Goal: Task Accomplishment & Management: Use online tool/utility

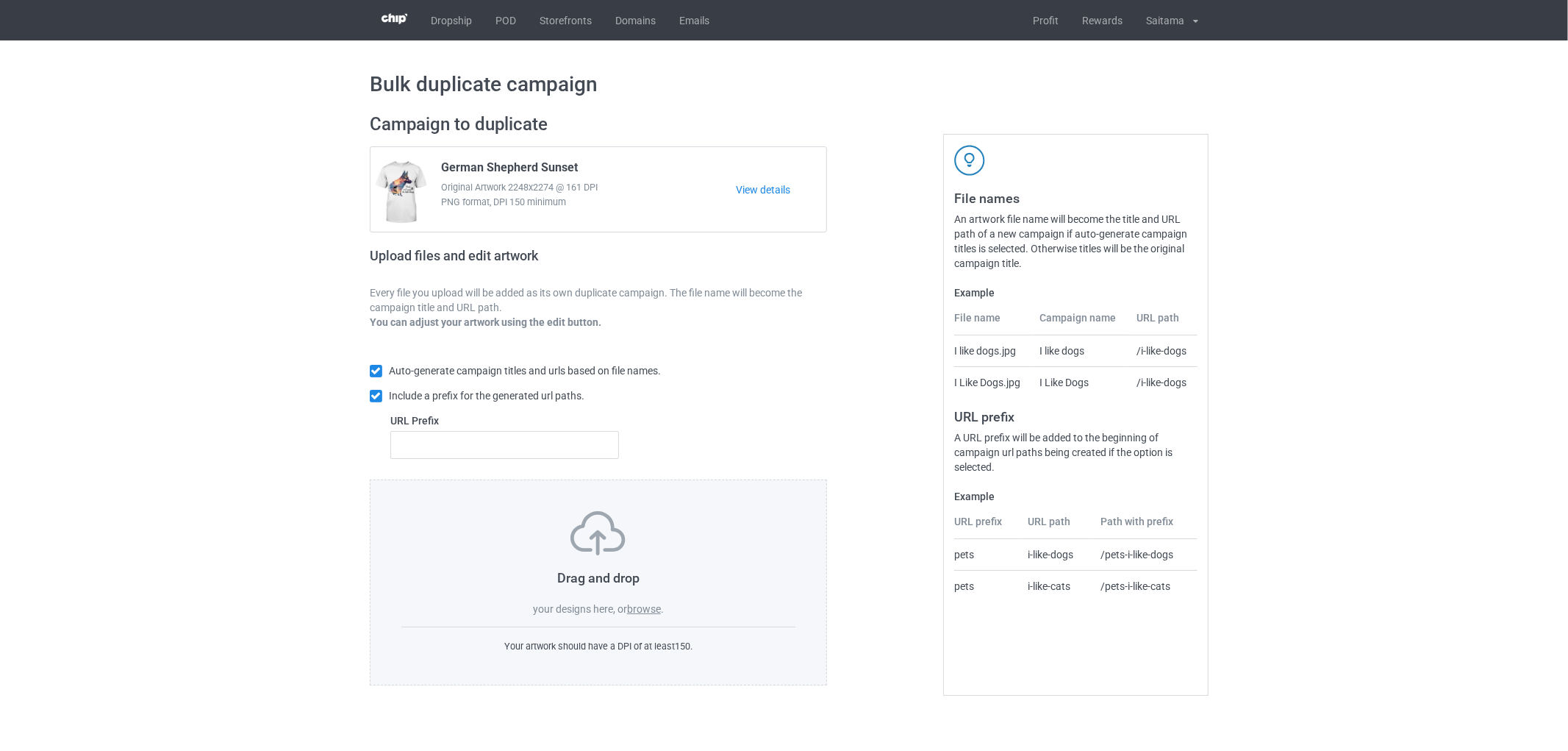
click at [645, 614] on label "browse" at bounding box center [644, 609] width 34 height 12
click at [0, 0] on input "browse" at bounding box center [0, 0] width 0 height 0
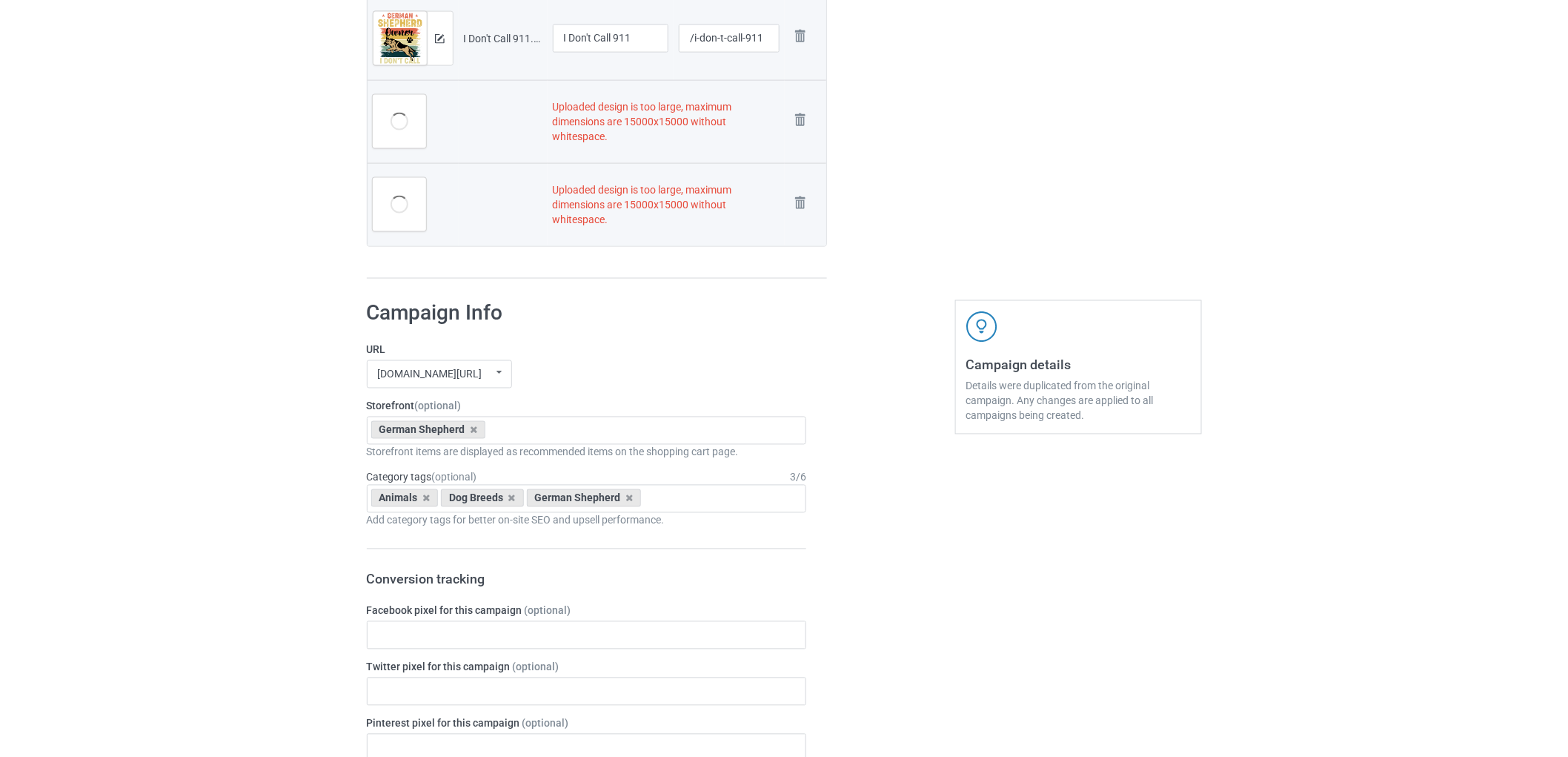
scroll to position [741, 0]
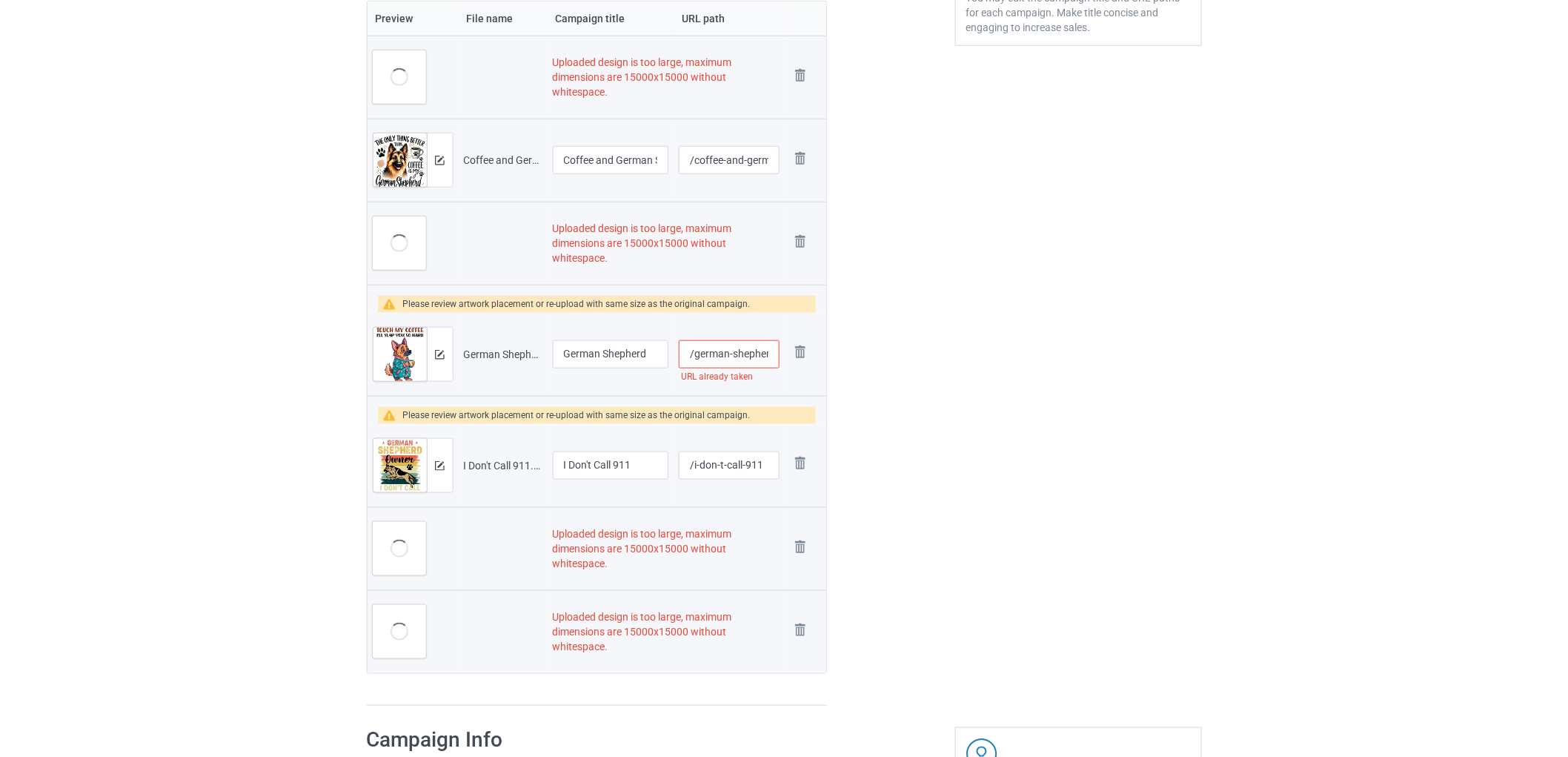
scroll to position [493, 0]
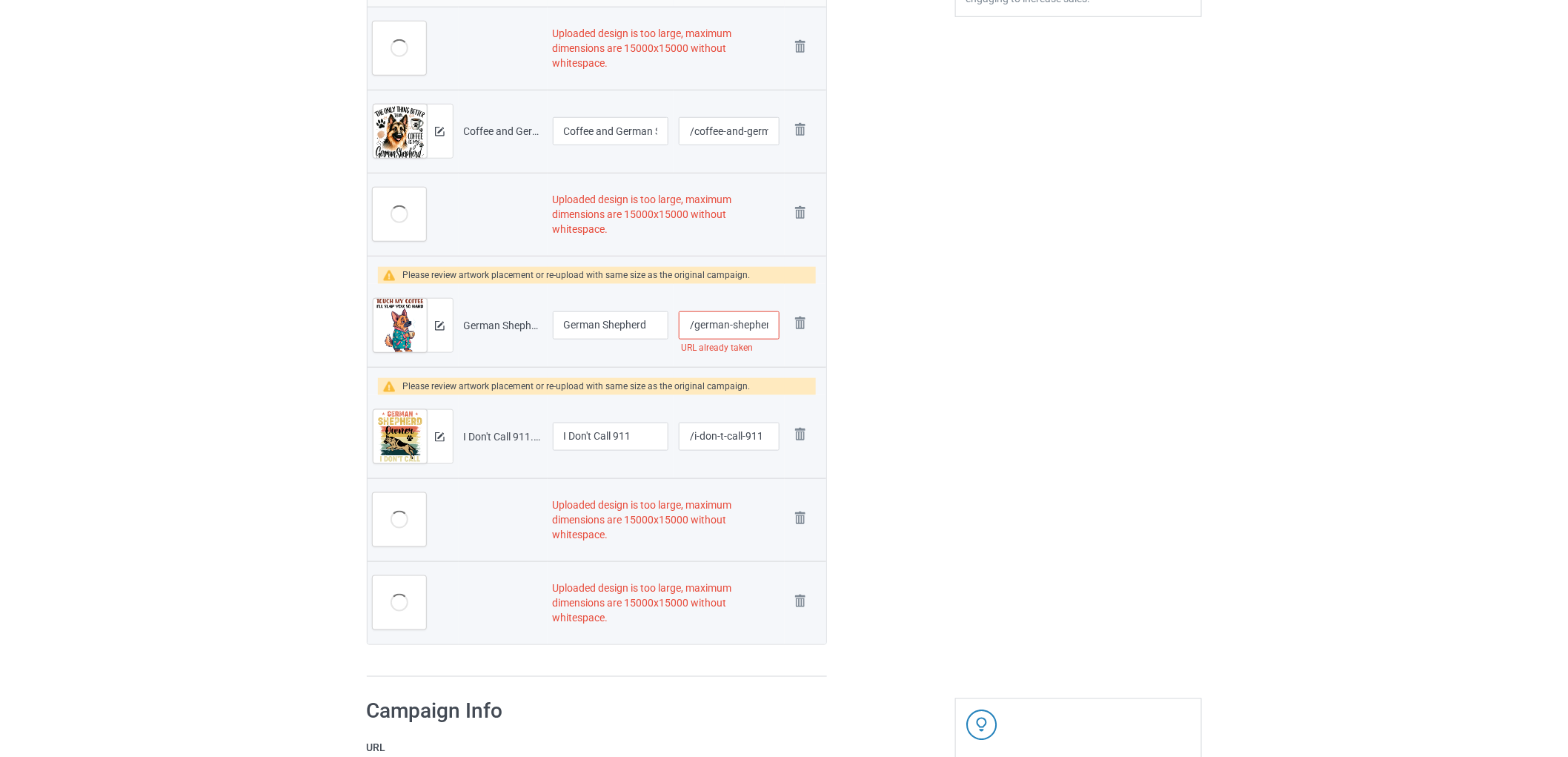
click at [969, 629] on div "Edit artwork You can adjust your artwork position, and upload files for double-…" at bounding box center [1079, 149] width 268 height 1077
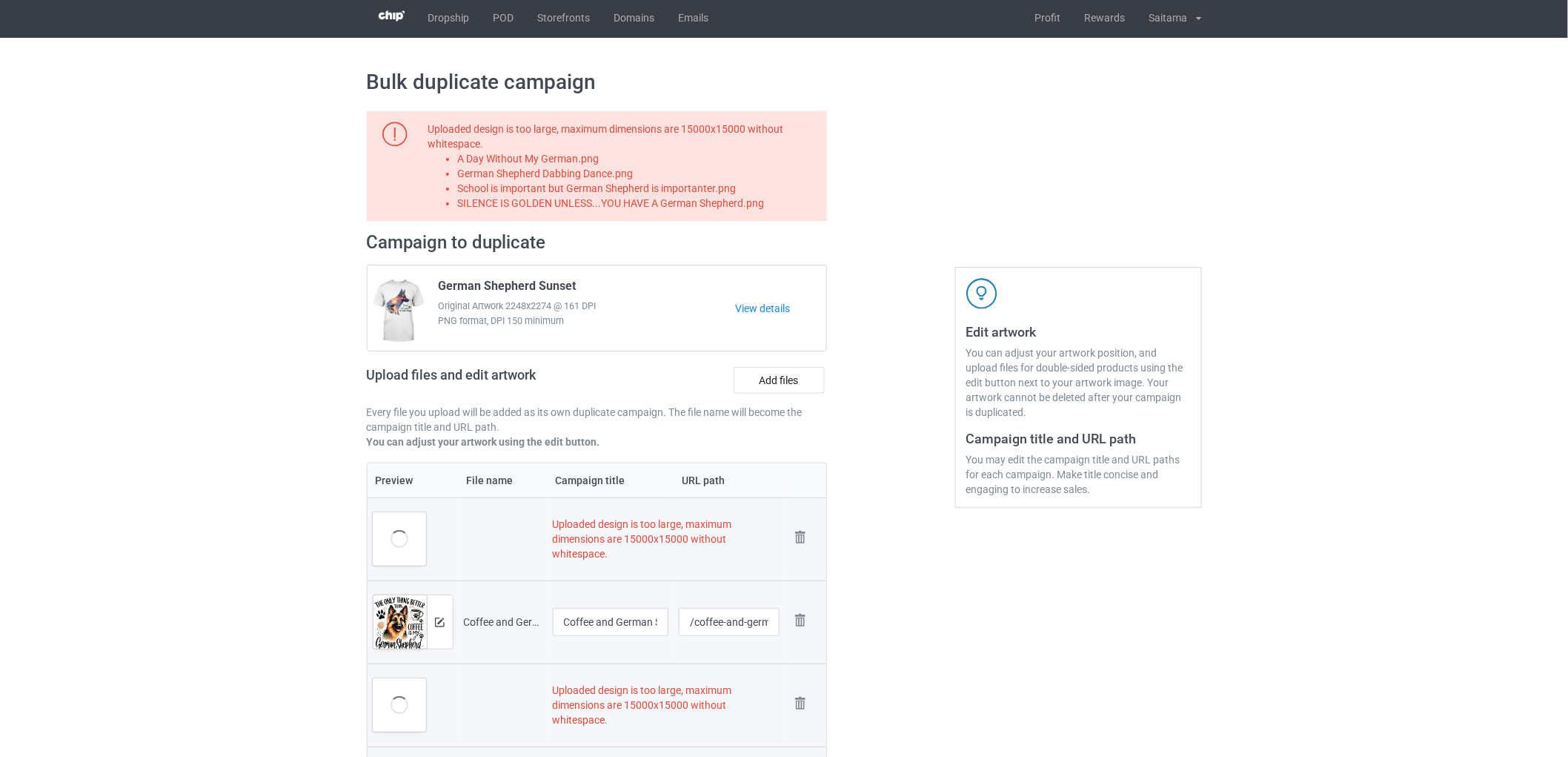
scroll to position [0, 0]
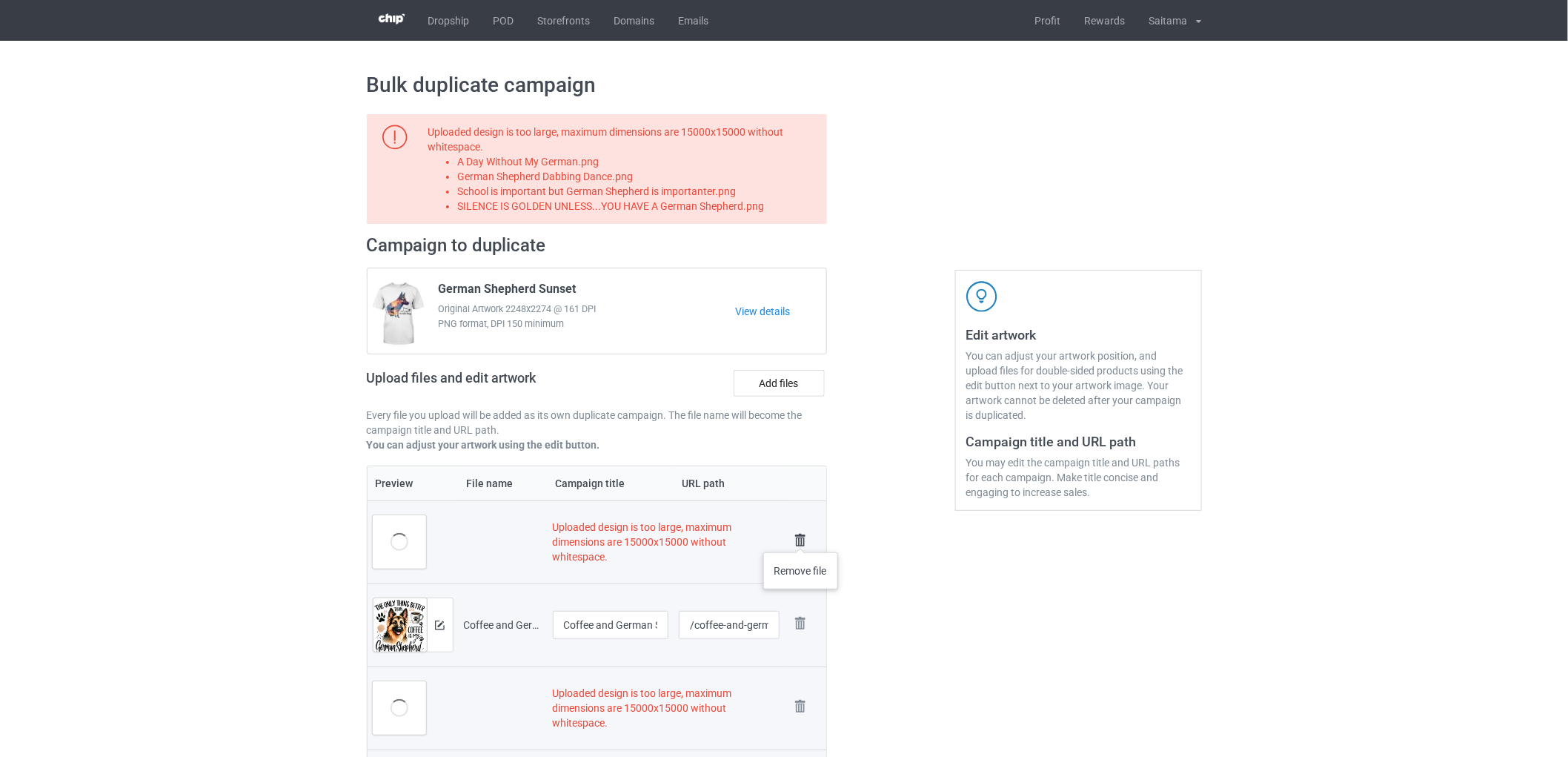
click at [801, 537] on img at bounding box center [801, 540] width 21 height 21
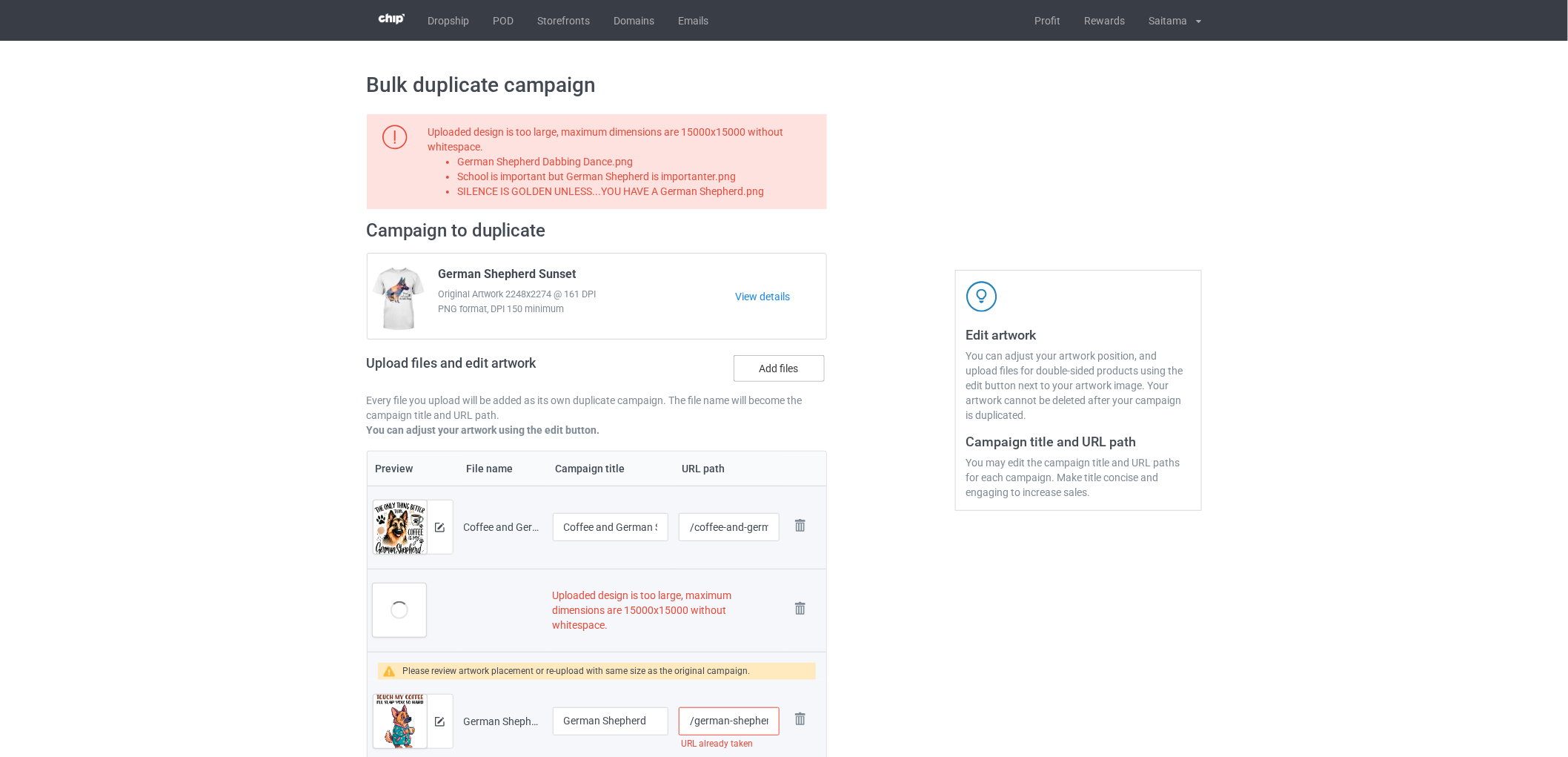
click at [790, 374] on label "Add files" at bounding box center [779, 368] width 91 height 27
click at [0, 0] on input "Add files" at bounding box center [0, 0] width 0 height 0
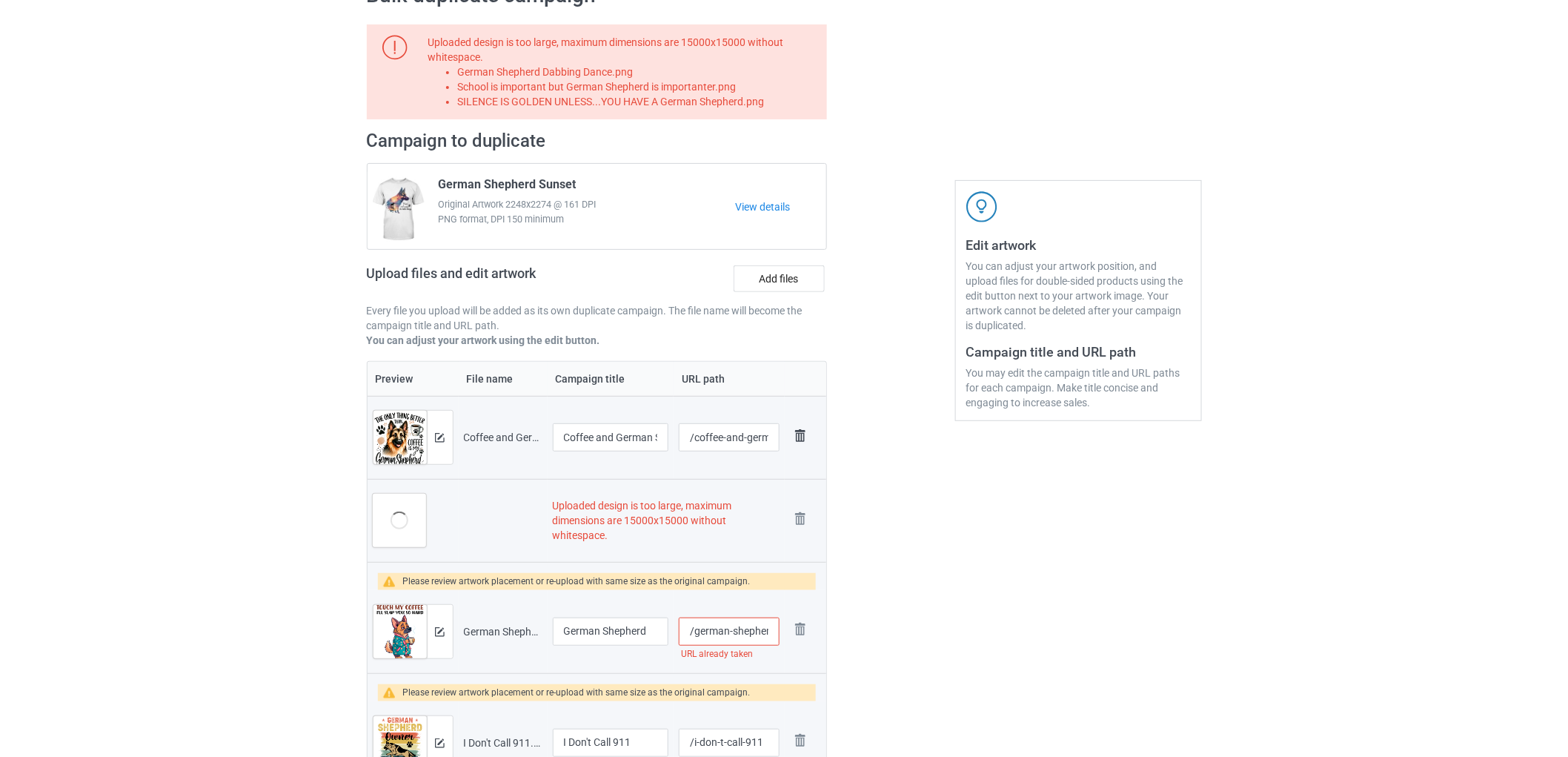
scroll to position [247, 0]
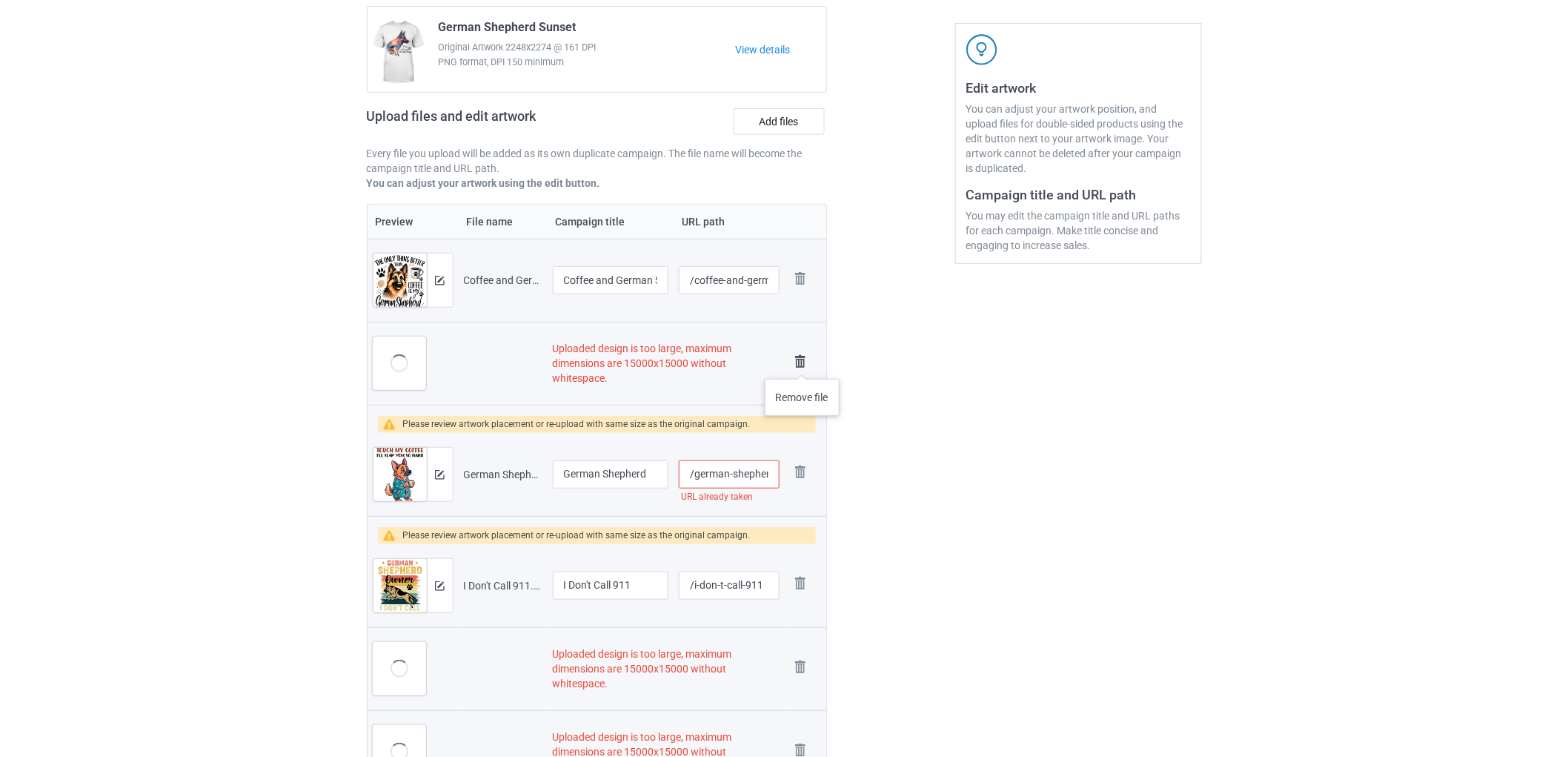
click at [803, 364] on img at bounding box center [801, 362] width 21 height 21
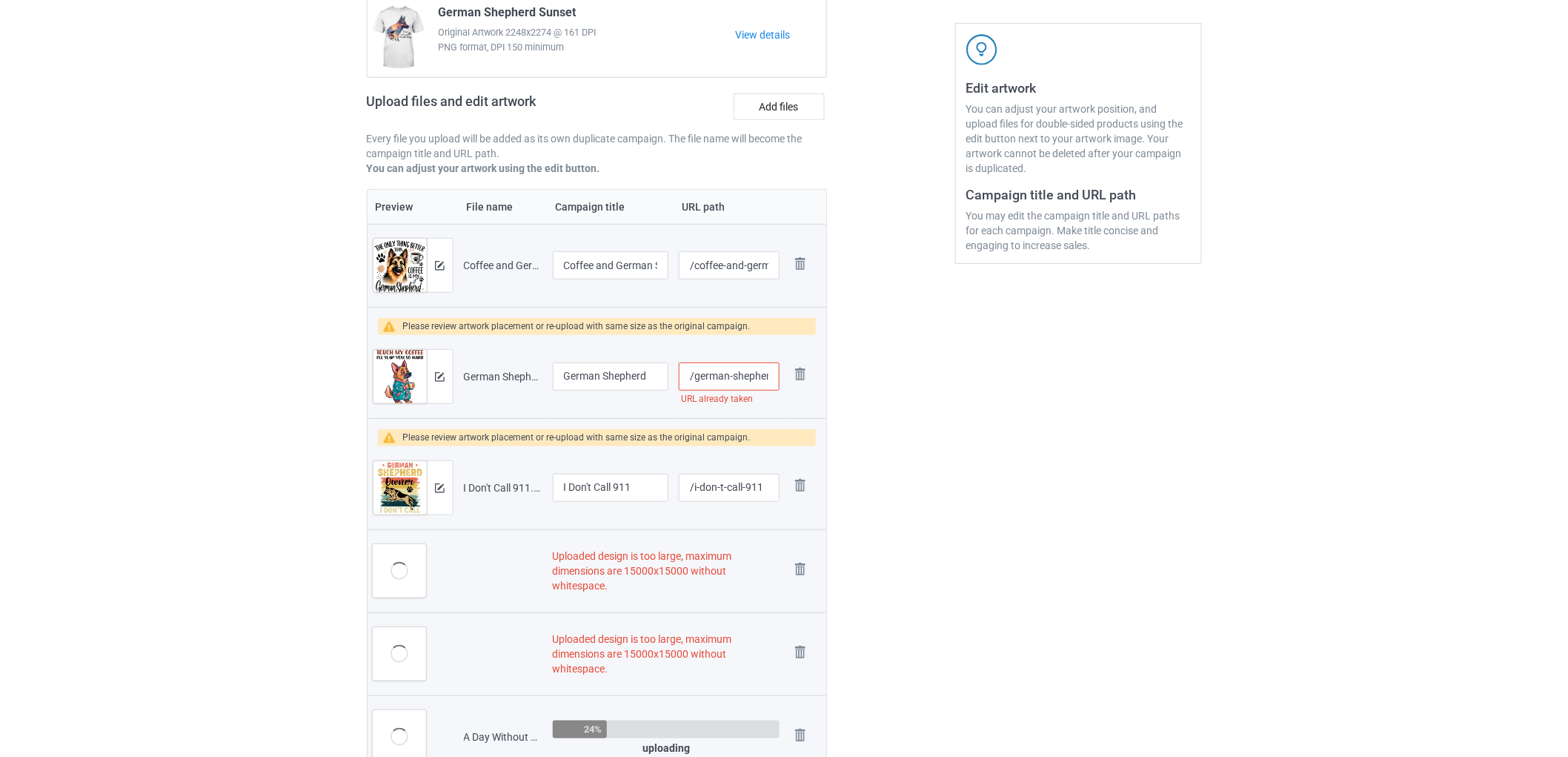
scroll to position [232, 0]
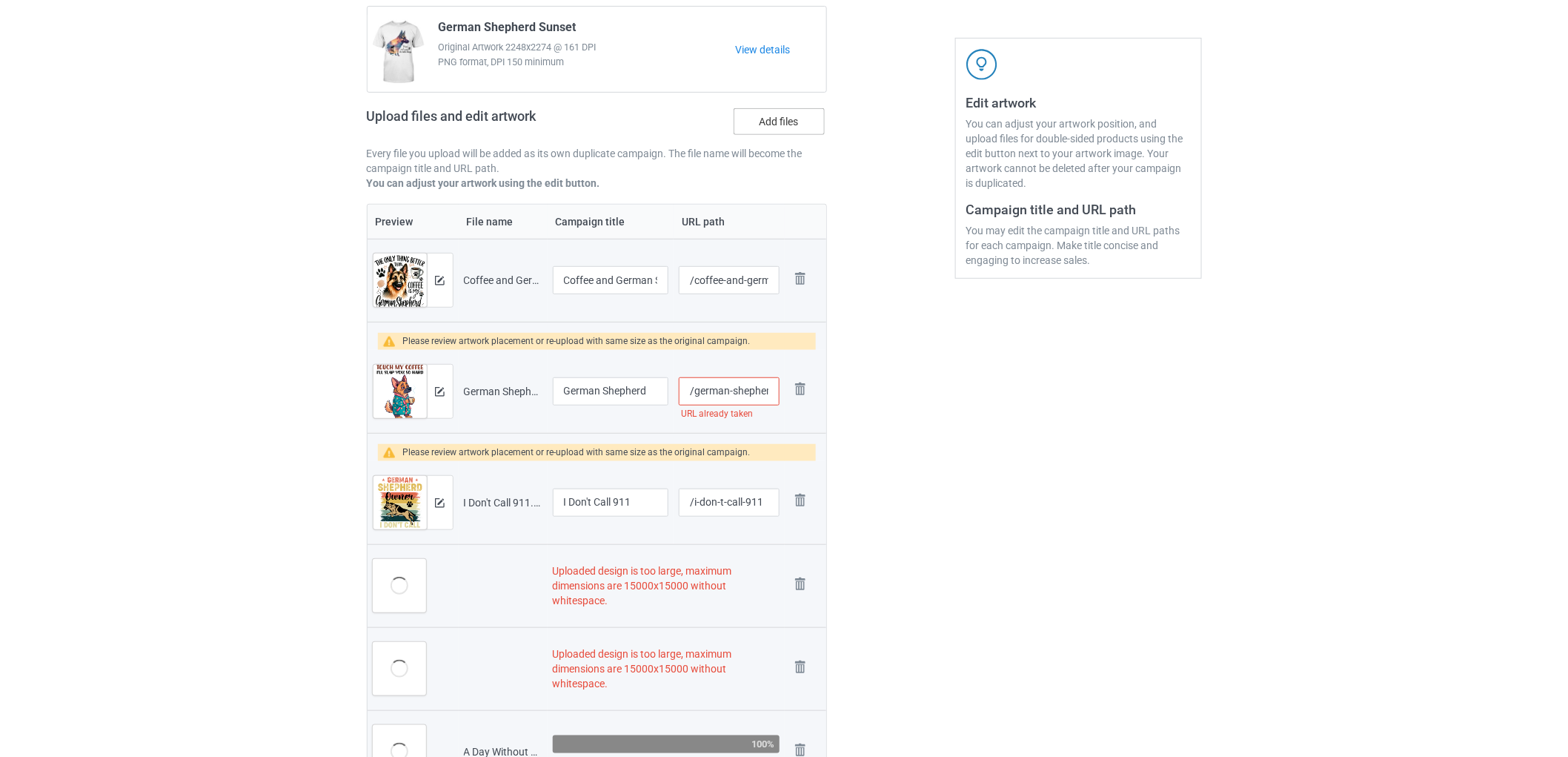
click at [780, 126] on label "Add files" at bounding box center [779, 121] width 91 height 27
click at [0, 0] on input "Add files" at bounding box center [0, 0] width 0 height 0
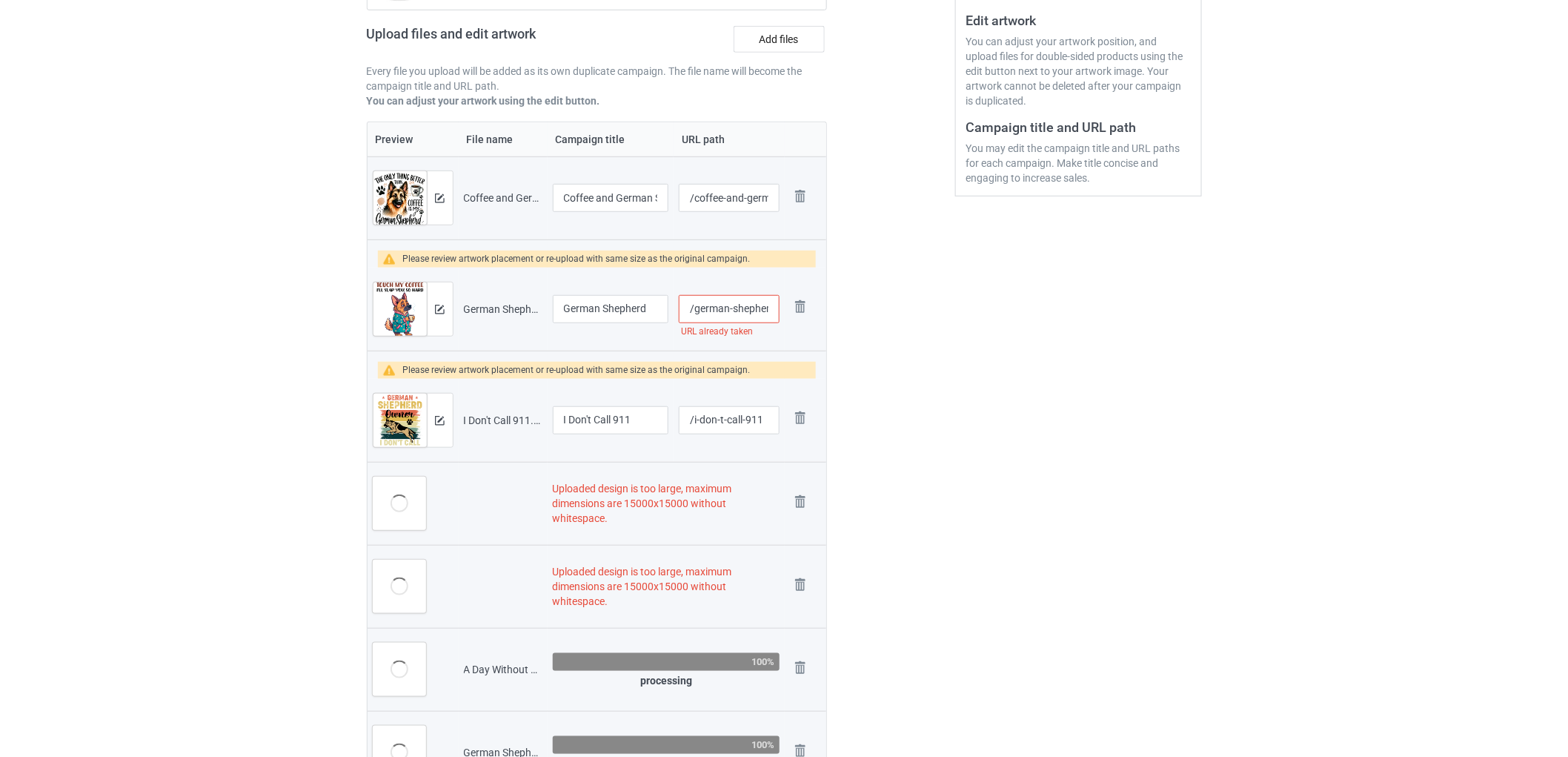
scroll to position [479, 0]
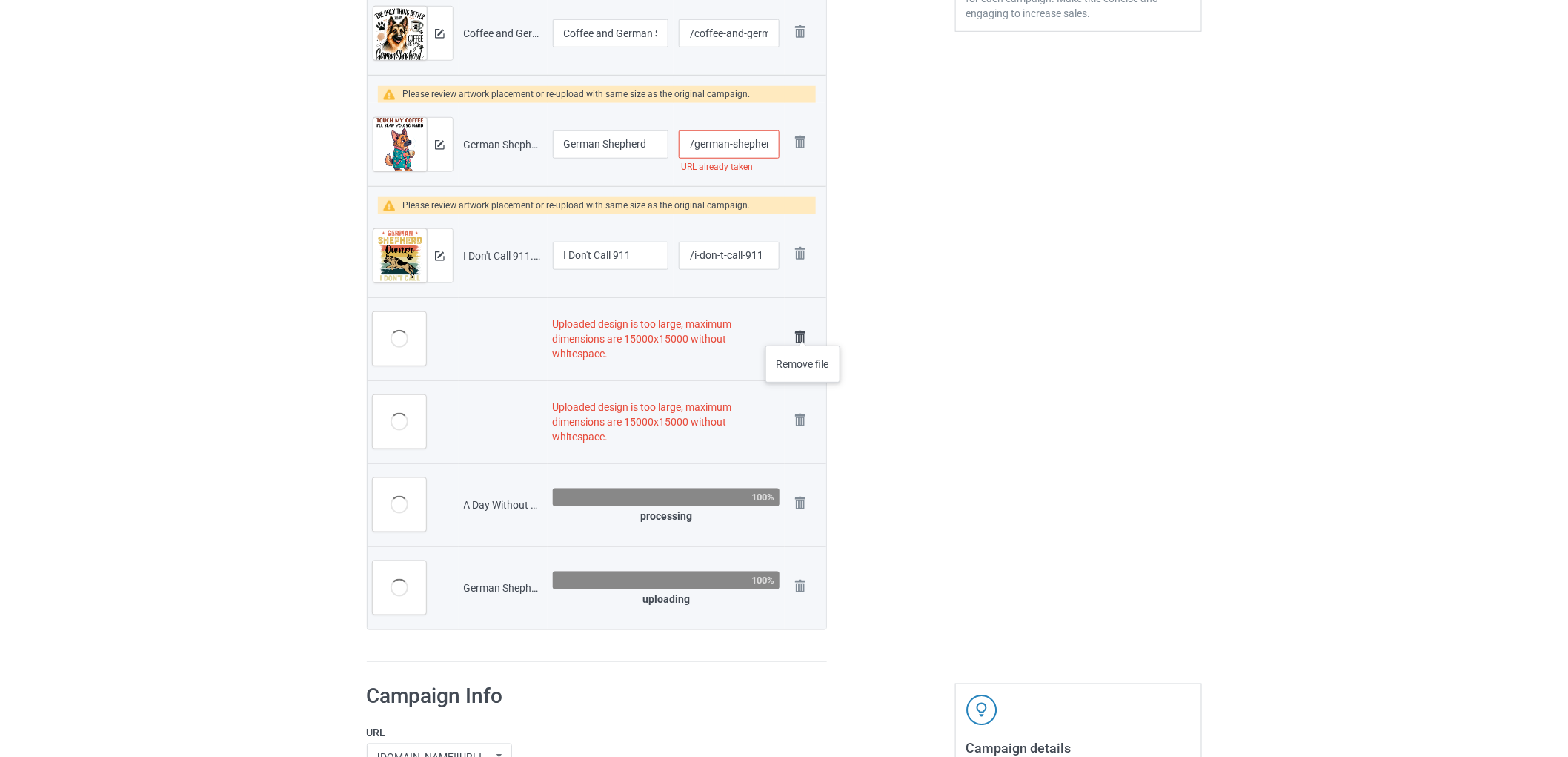
click at [803, 330] on img at bounding box center [801, 338] width 21 height 21
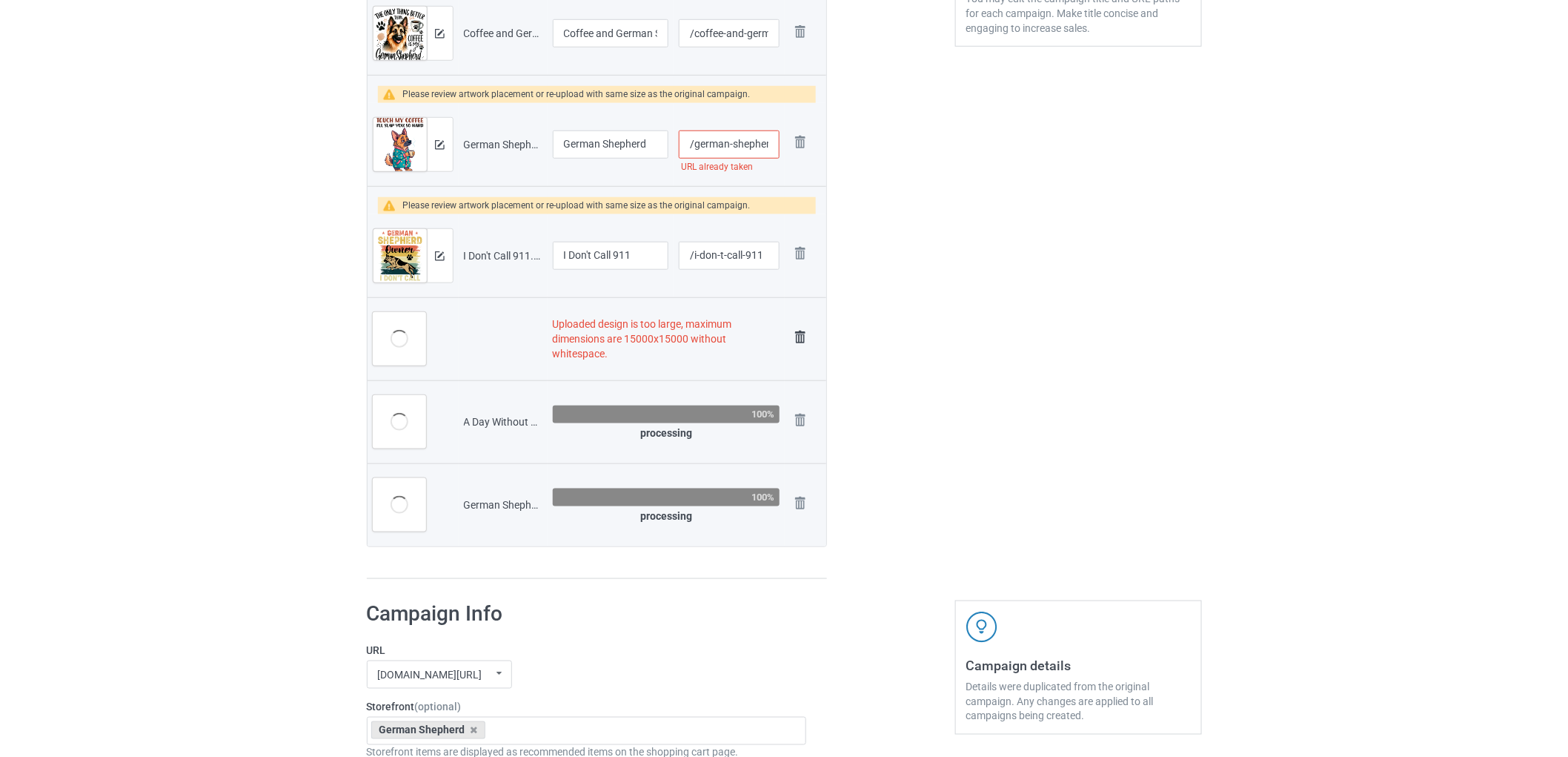
click at [797, 338] on img at bounding box center [801, 338] width 21 height 21
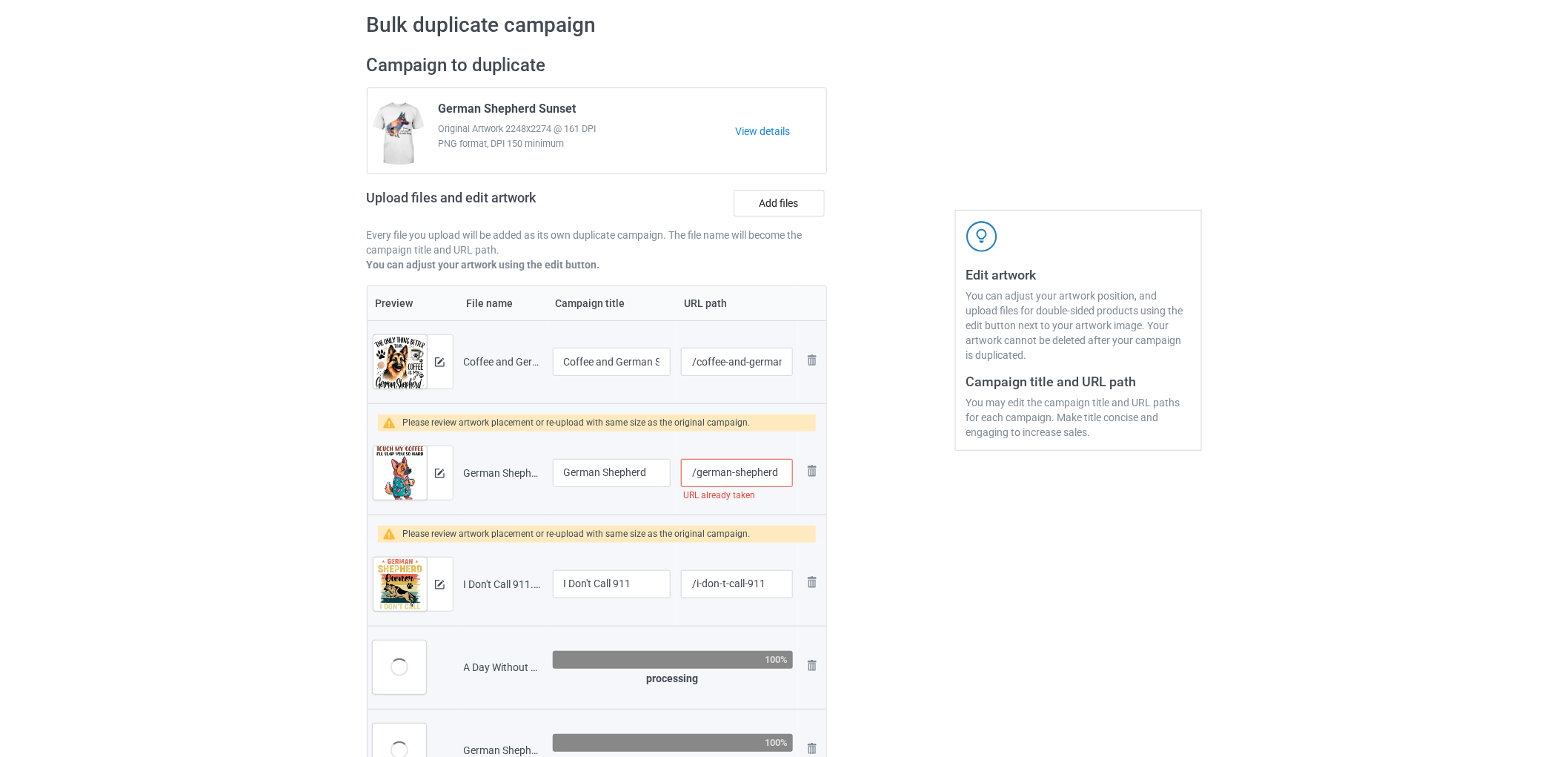
scroll to position [59, 0]
click at [793, 193] on label "Add files" at bounding box center [779, 204] width 91 height 27
click at [0, 0] on input "Add files" at bounding box center [0, 0] width 0 height 0
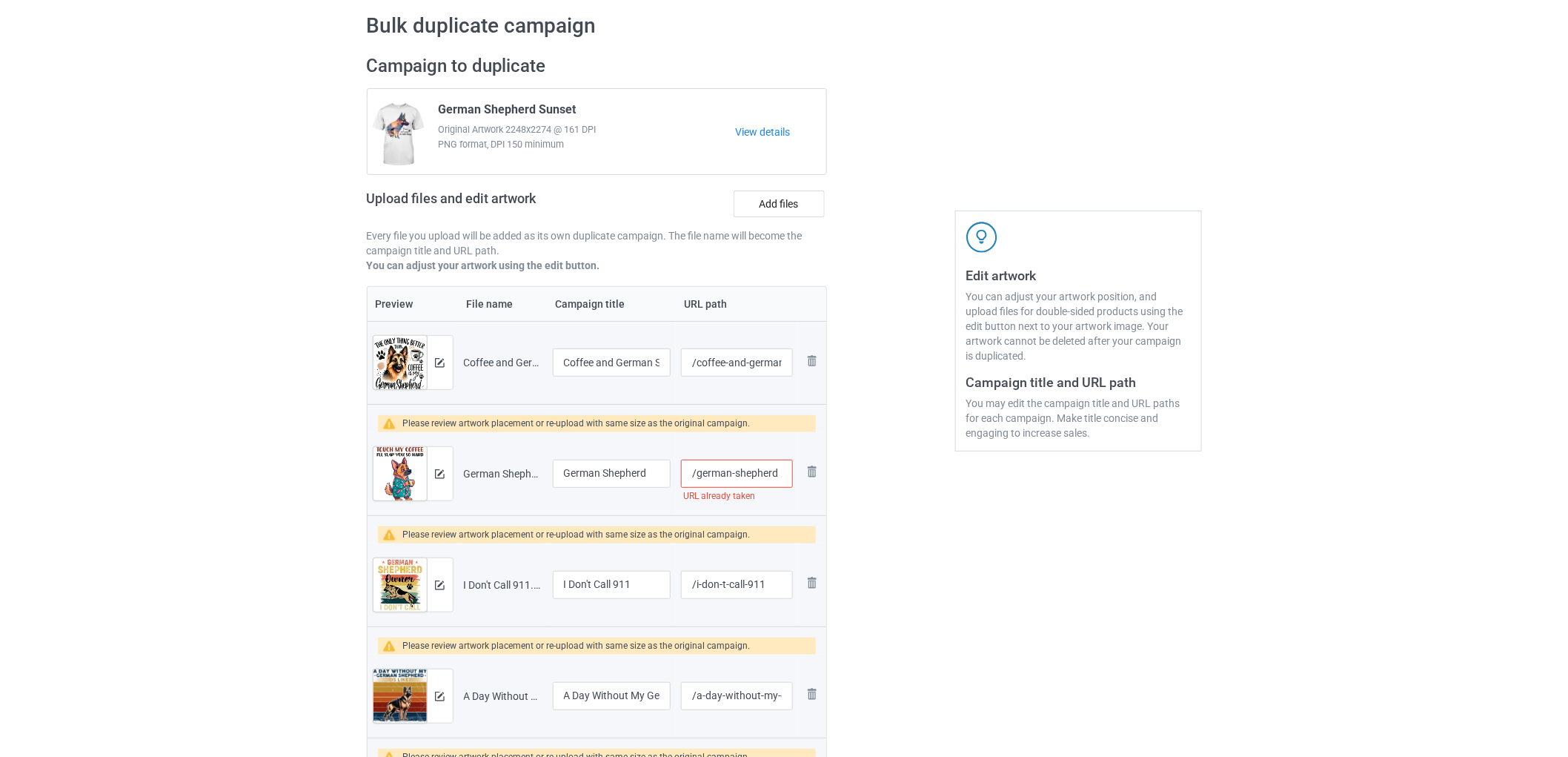
click at [737, 477] on input "/german-shepherd" at bounding box center [736, 473] width 111 height 28
click at [664, 476] on input "German Shepherd" at bounding box center [612, 473] width 118 height 28
click at [981, 617] on div "Edit artwork You can adjust your artwork position, and upload files for double-…" at bounding box center [1079, 566] width 268 height 1042
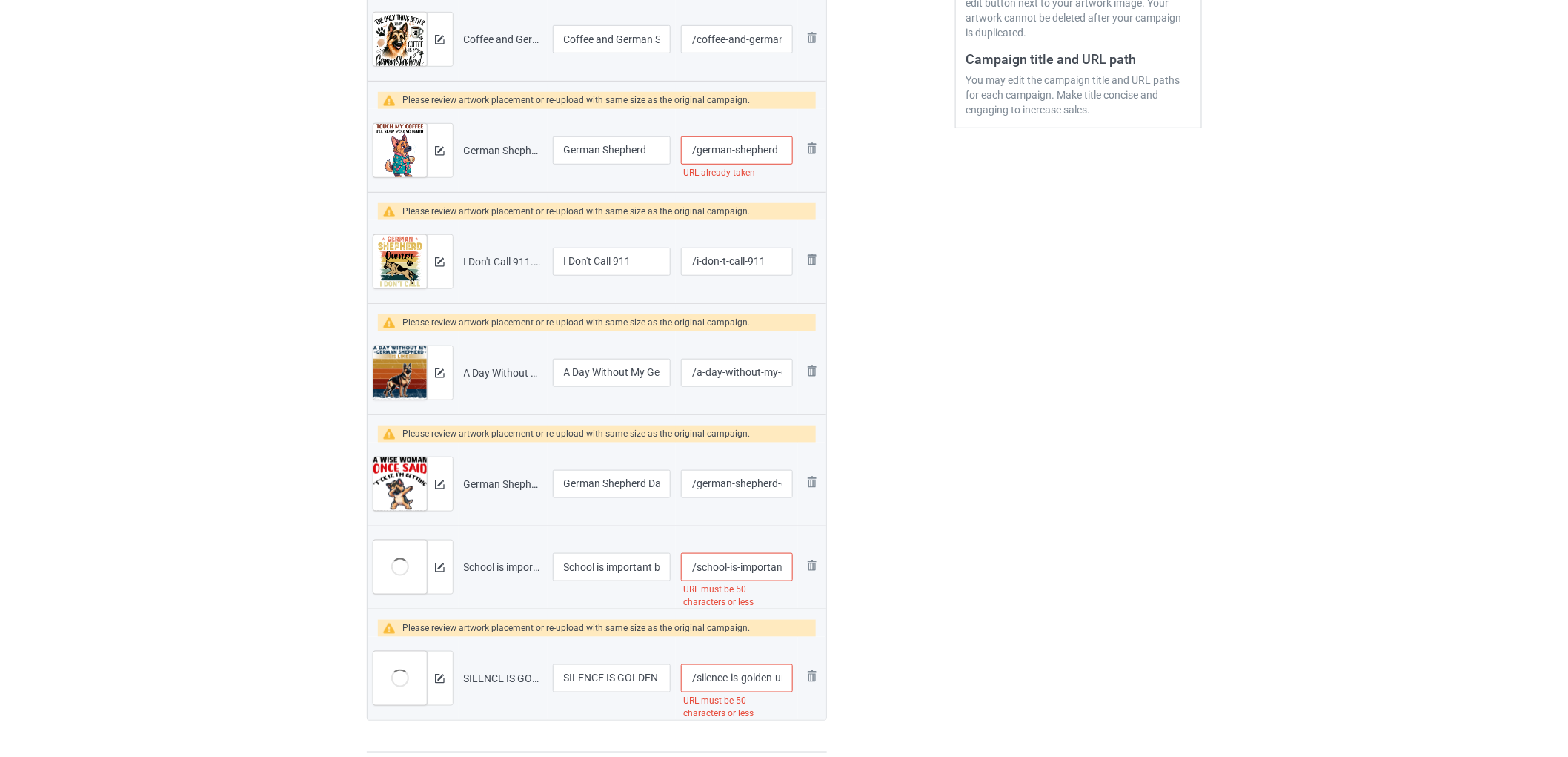
scroll to position [224, 0]
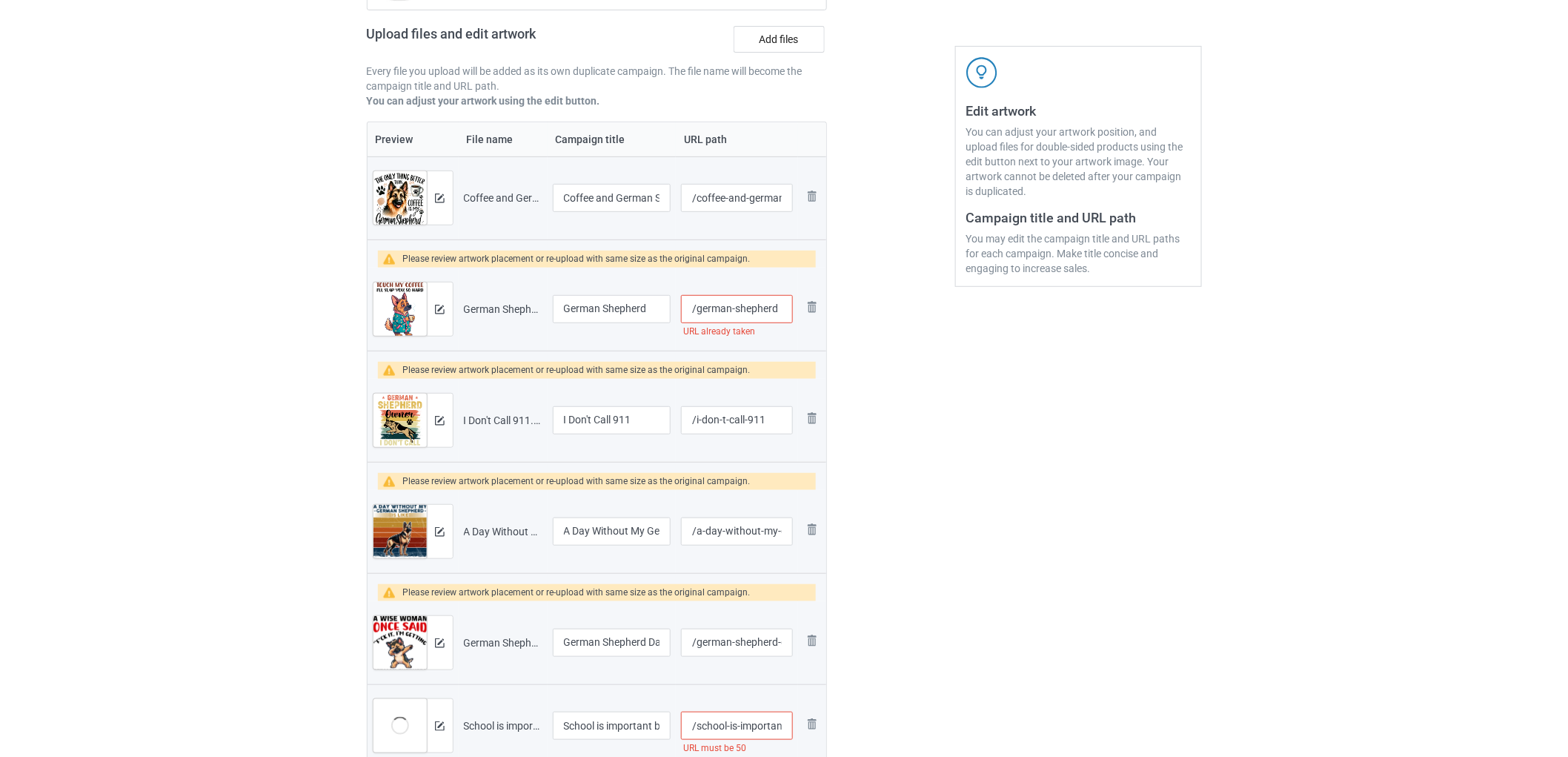
click at [761, 312] on input "/german-shepherd" at bounding box center [736, 309] width 111 height 28
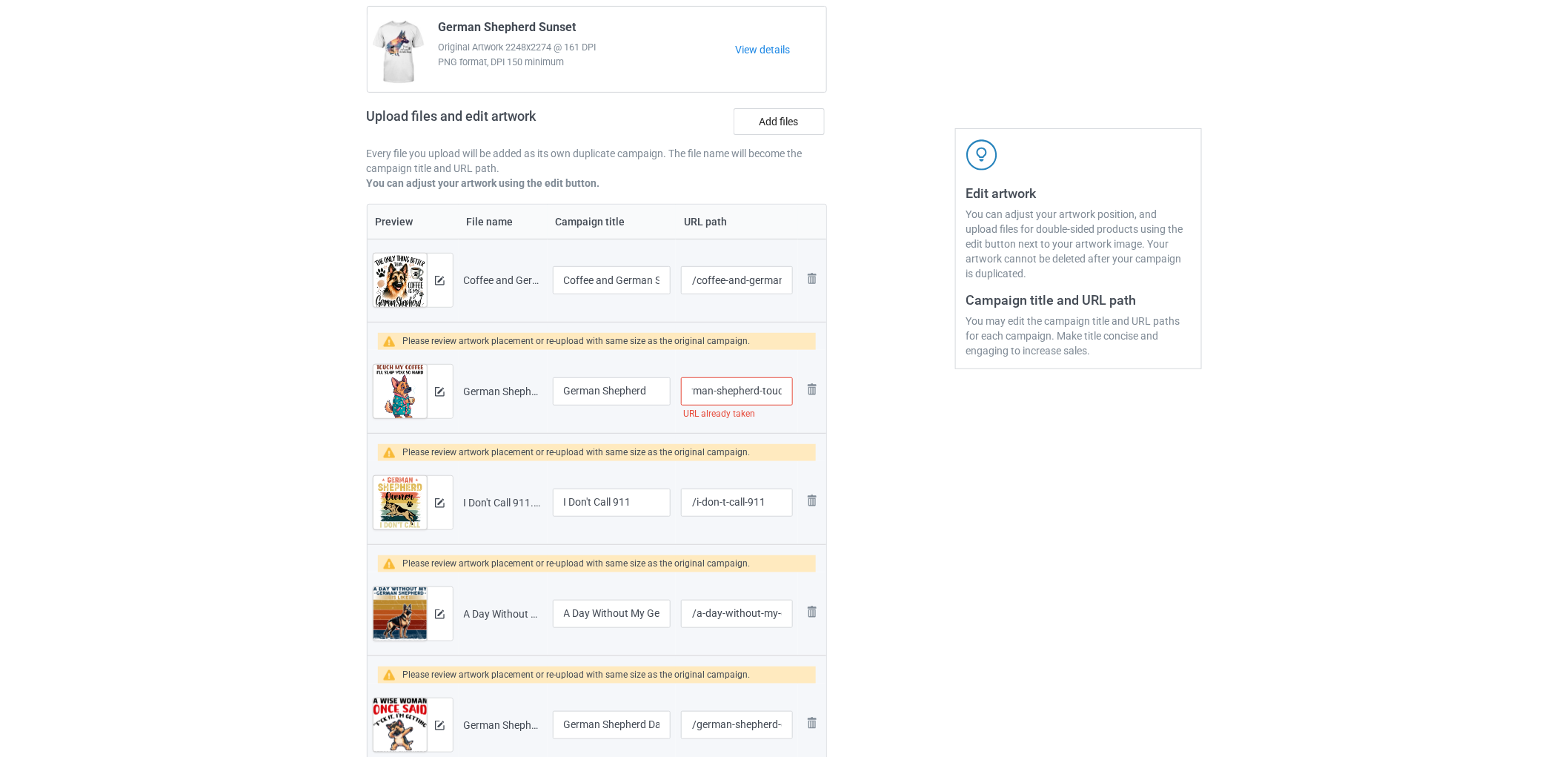
scroll to position [0, 24]
type input "/german-shepherd-touch"
click at [935, 509] on div at bounding box center [891, 483] width 107 height 1042
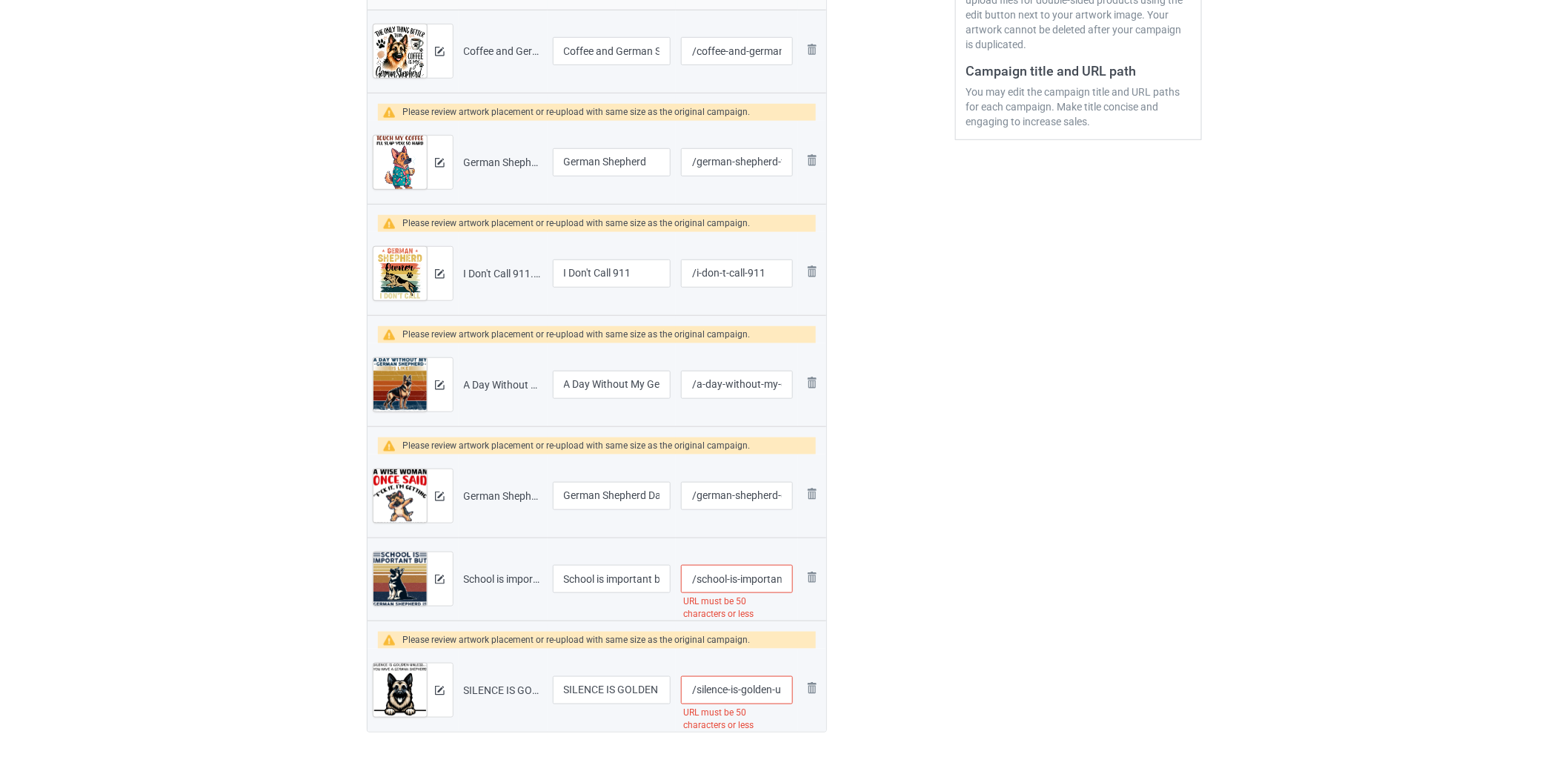
scroll to position [635, 0]
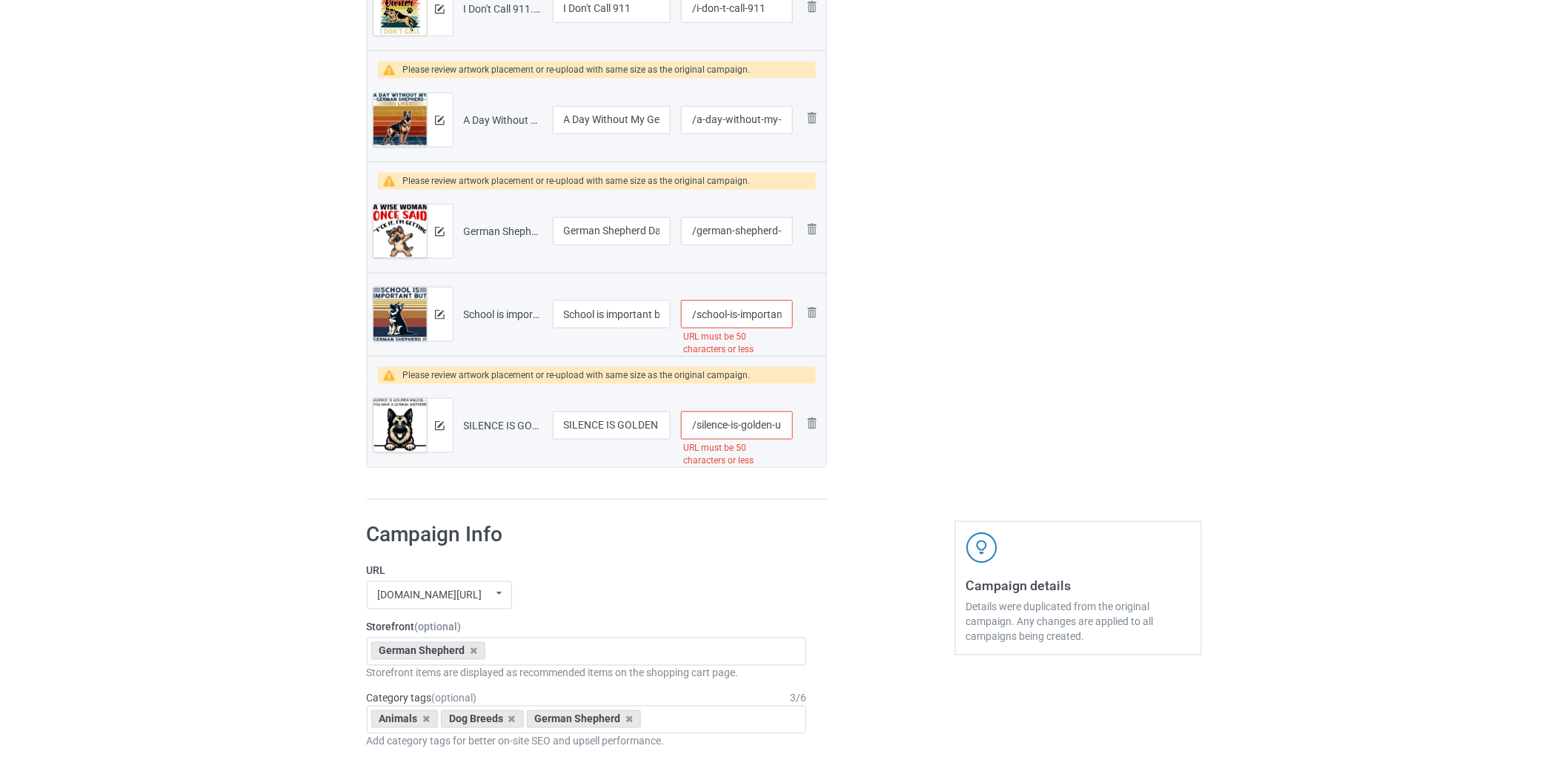
click at [715, 316] on input "/school-is-important-but-german-shepherd-is-importanter-custom" at bounding box center [736, 314] width 111 height 28
drag, startPoint x: 730, startPoint y: 319, endPoint x: 797, endPoint y: 324, distance: 67.2
click at [797, 324] on tr "Preview and edit artwork School is important but German Shepherd is importanter…" at bounding box center [597, 314] width 459 height 83
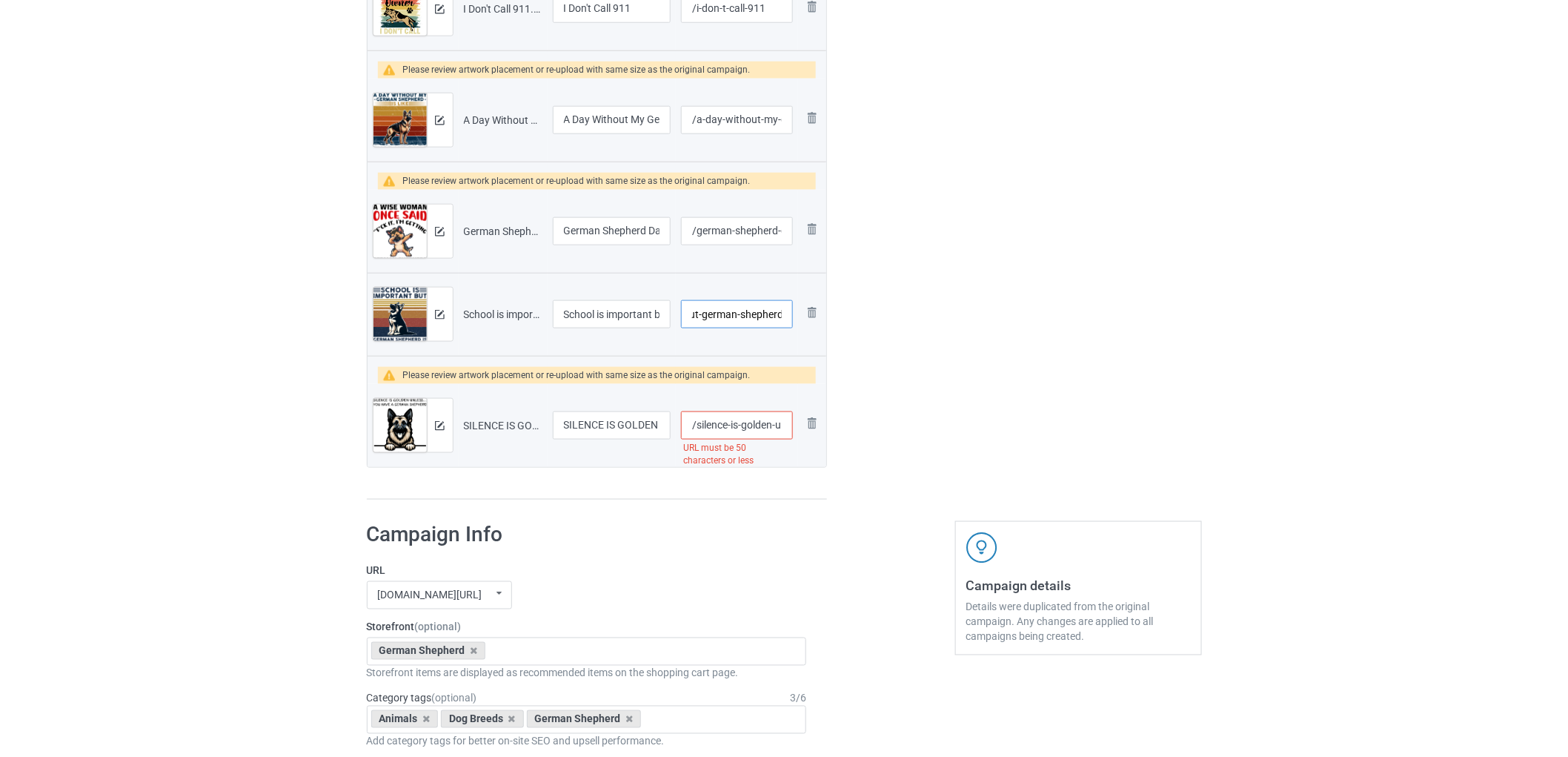
type input "/school-is-important-but-german-shepherd"
click at [757, 432] on input "/silence-is-golden-unless-you-have-a-german-shepherd-custom" at bounding box center [736, 425] width 111 height 28
type input "/silence-is-golden-unless-you-have-a-german"
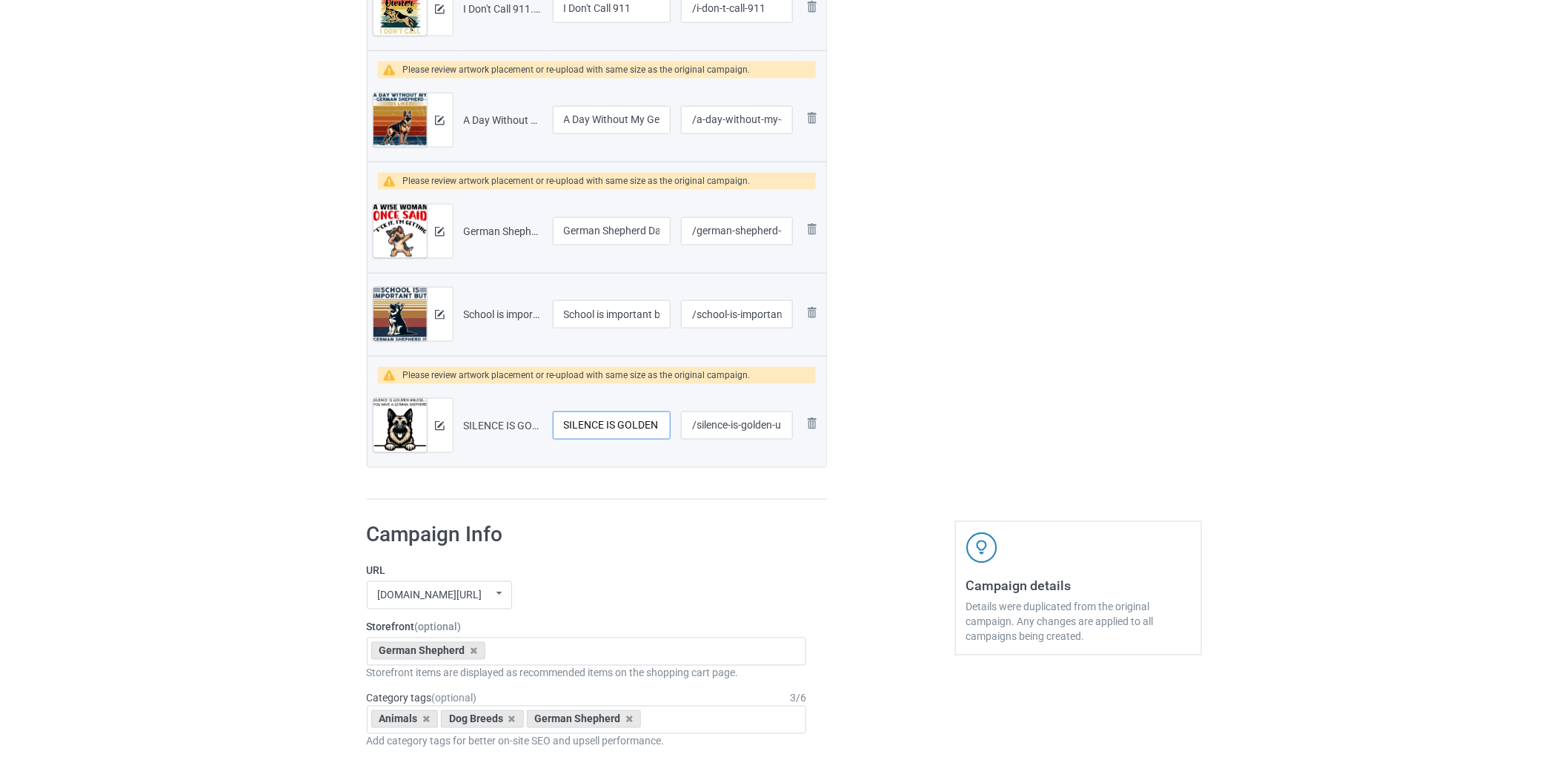
click at [625, 431] on input "SILENCE IS GOLDEN UNLESS...YOU HAVE A German Shepherd (Custom)" at bounding box center [612, 425] width 118 height 28
type input "SILENCE IS GOLDEN UNLESS...YOU HAVE A German Shepherd"
click at [634, 327] on input "School is important but German Shepherd is importanter (Custom)" at bounding box center [612, 314] width 118 height 28
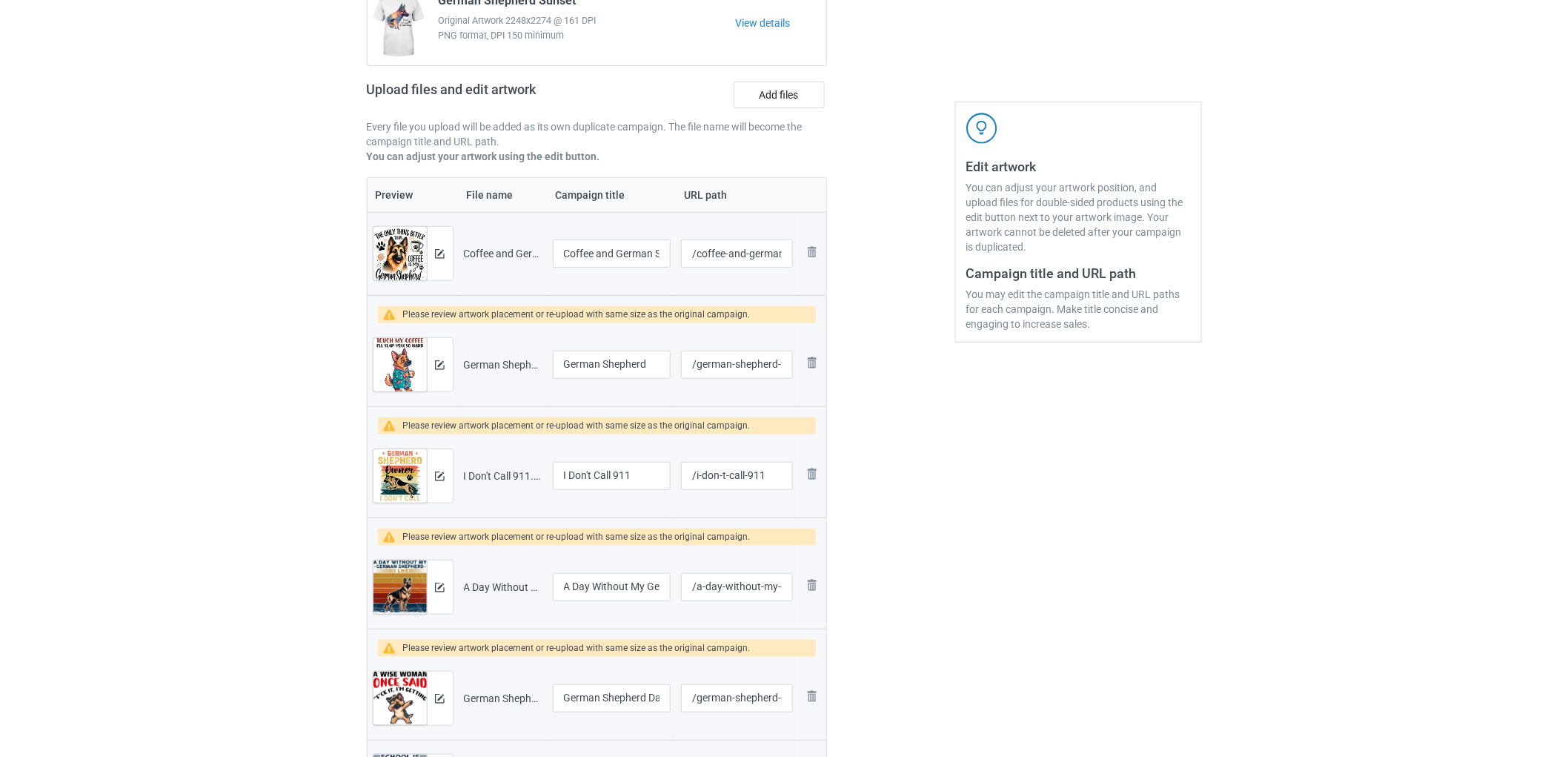
scroll to position [0, 0]
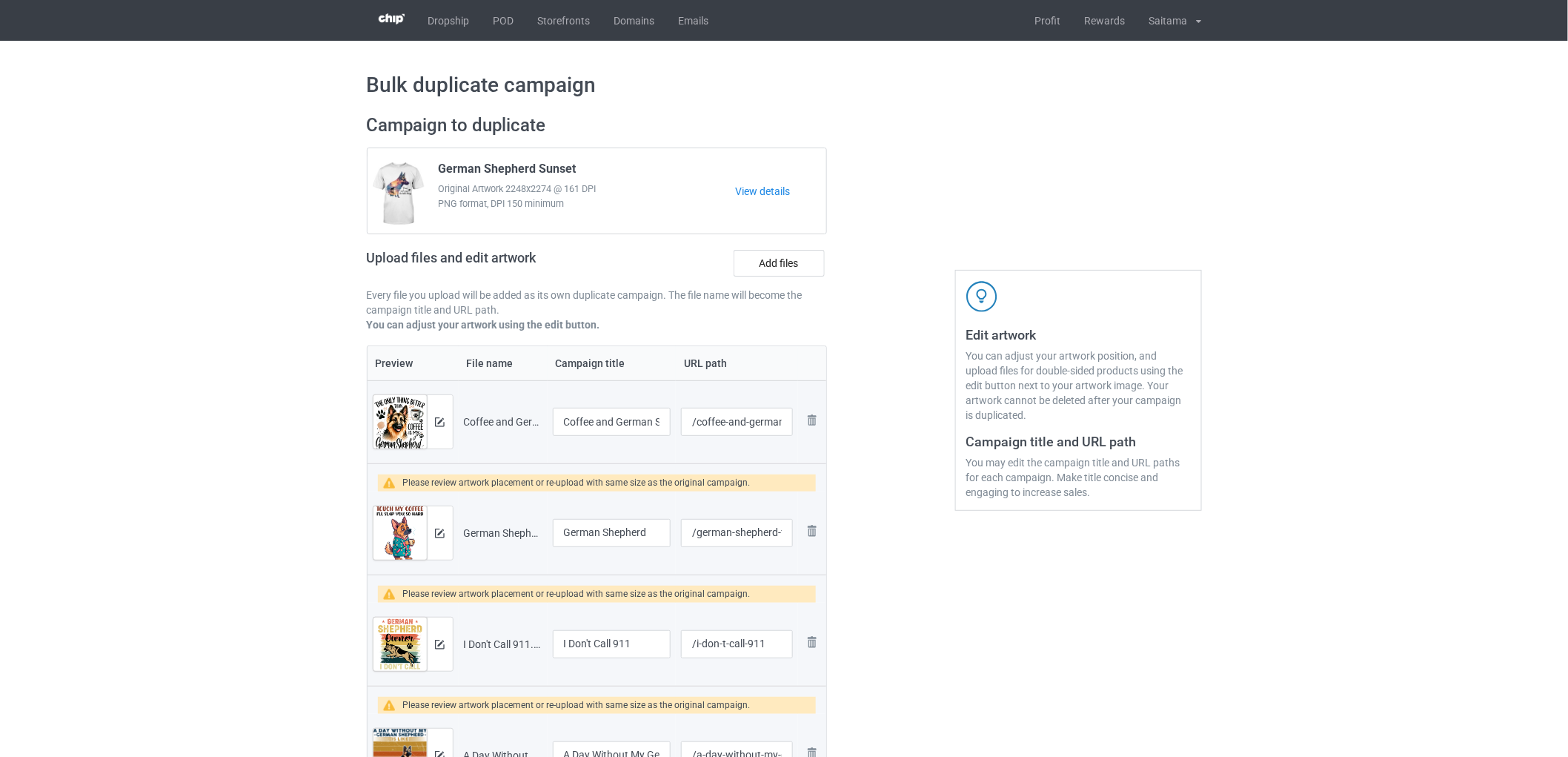
type input "School is important but German Shepherd is importanter"
click at [618, 426] on input "Coffee and German Shepherd Lover" at bounding box center [612, 421] width 118 height 28
click at [599, 537] on input "German Shepherd" at bounding box center [612, 532] width 118 height 28
click at [621, 410] on input "Coffee and German Shepherd Lover" at bounding box center [612, 421] width 118 height 28
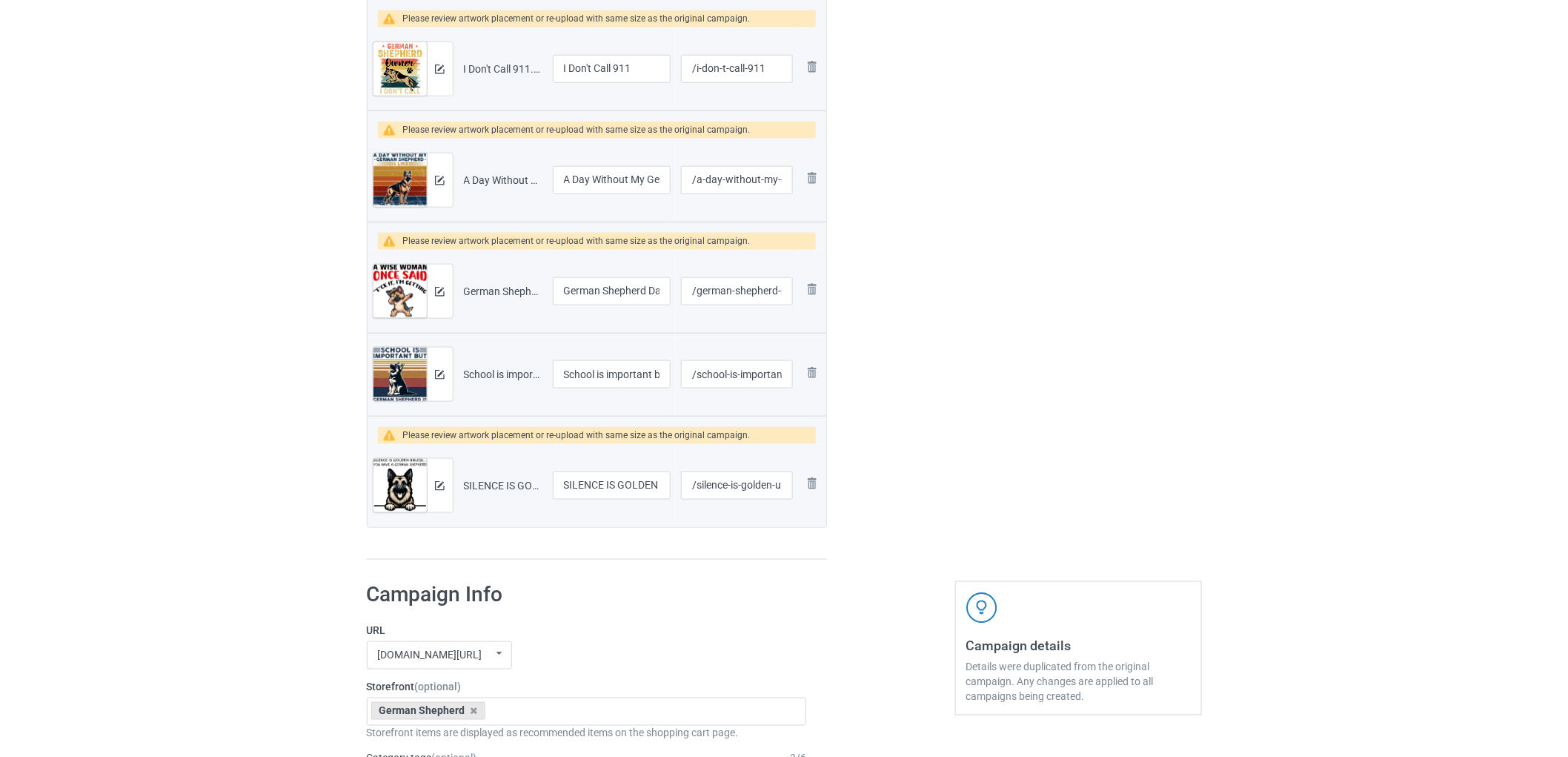
scroll to position [576, 0]
click at [629, 293] on input "German Shepherd Dabbing Dance (Custom)" at bounding box center [612, 290] width 118 height 28
type input "German Shepherd Dabbing Dancer"
click at [638, 184] on input "A Day Without My German (Custom)" at bounding box center [612, 179] width 118 height 28
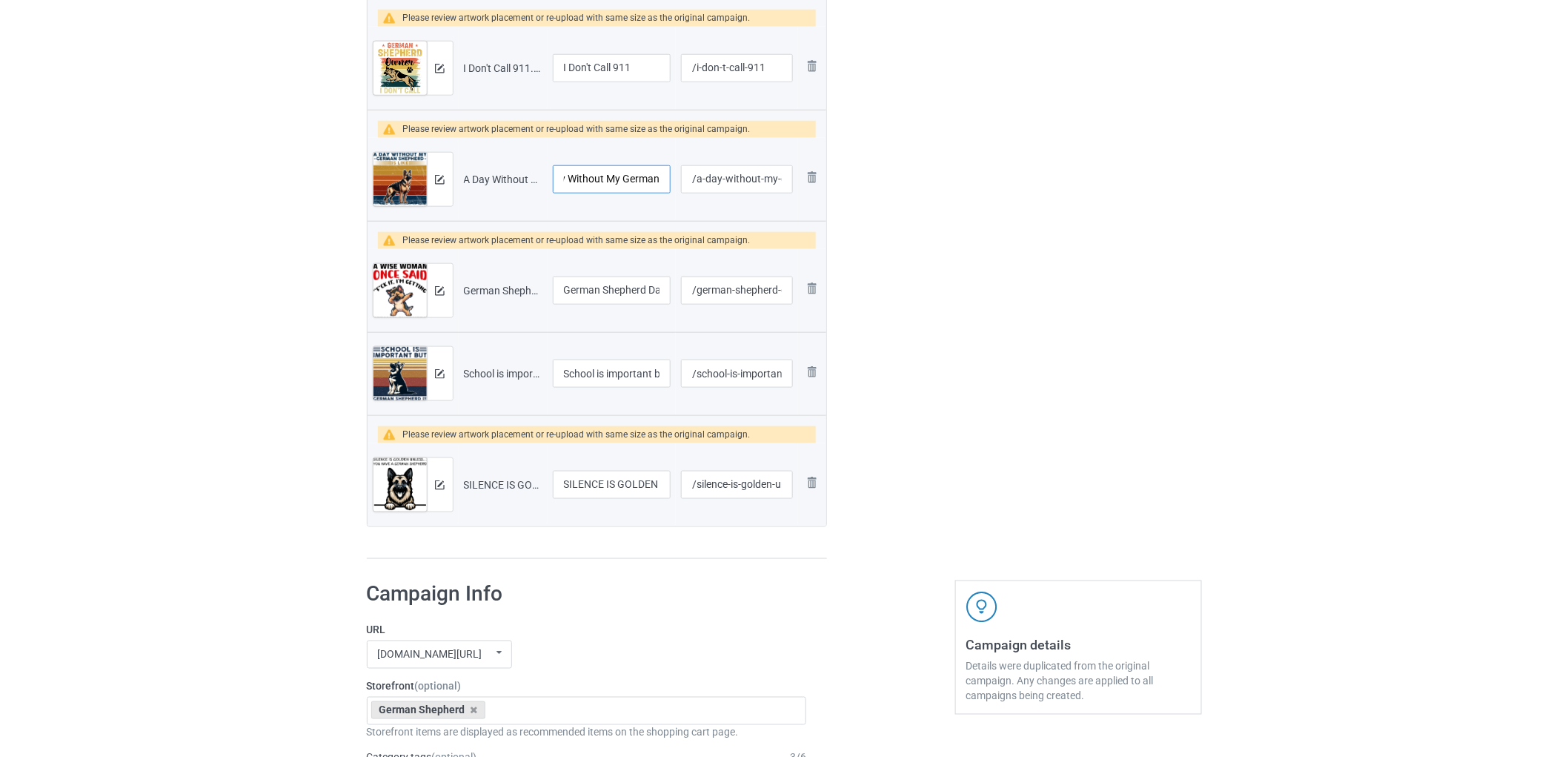
scroll to position [0, 26]
type input "A Day Without My German"
click at [990, 414] on div "Edit artwork You can adjust your artwork position, and upload files for double-…" at bounding box center [1079, 49] width 268 height 1042
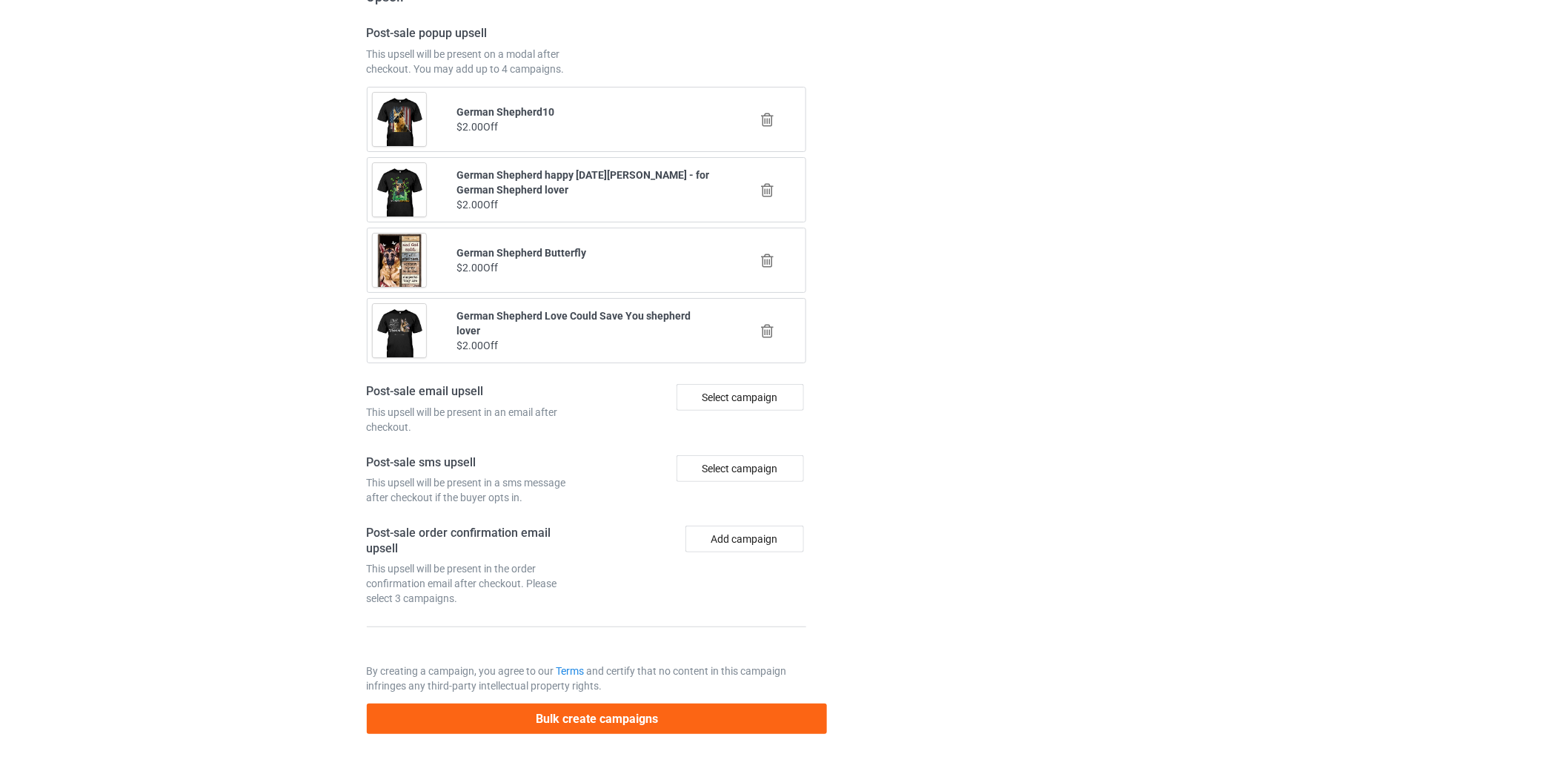
scroll to position [2277, 0]
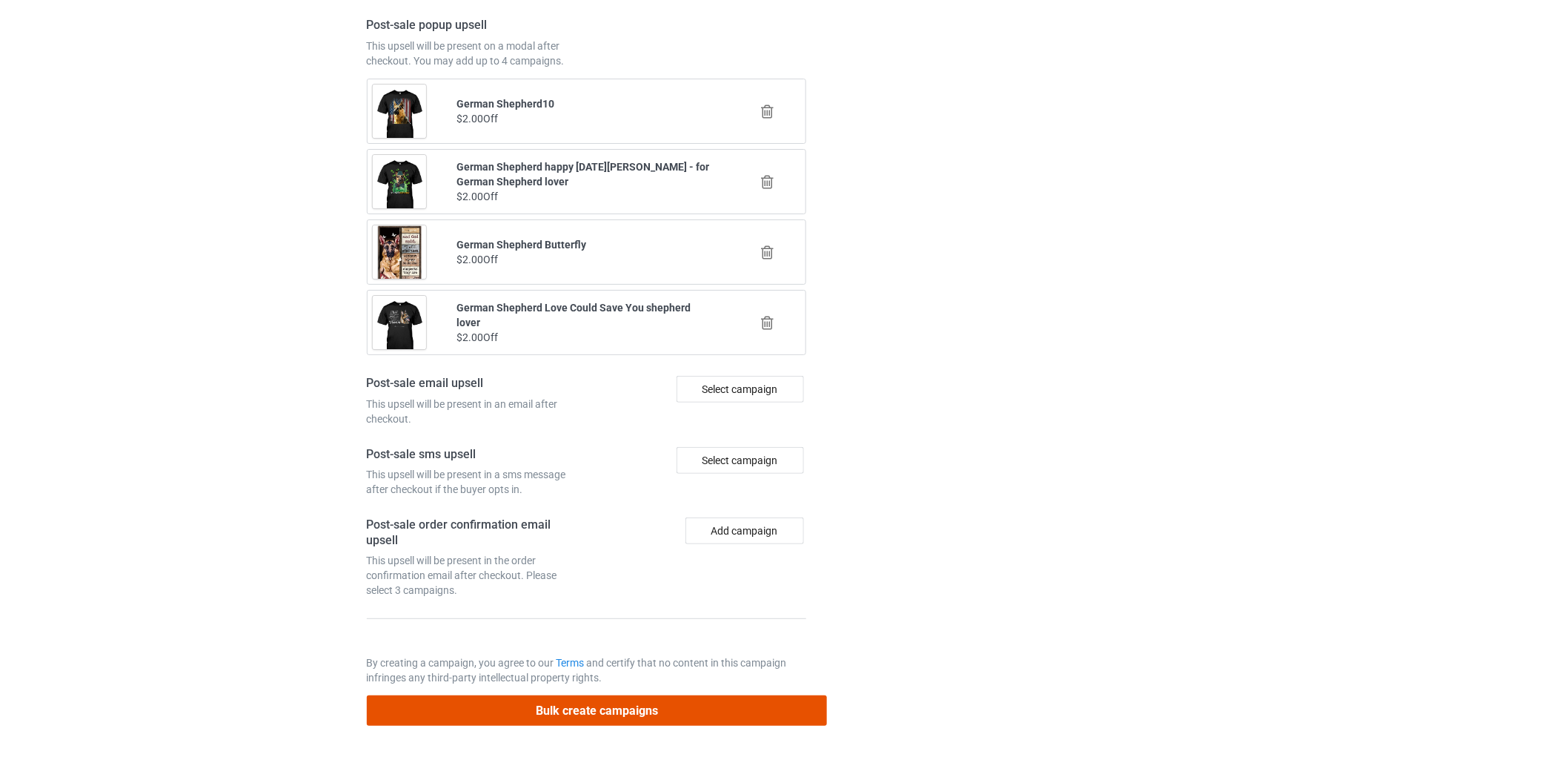
click at [629, 715] on button "Bulk create campaigns" at bounding box center [597, 710] width 461 height 30
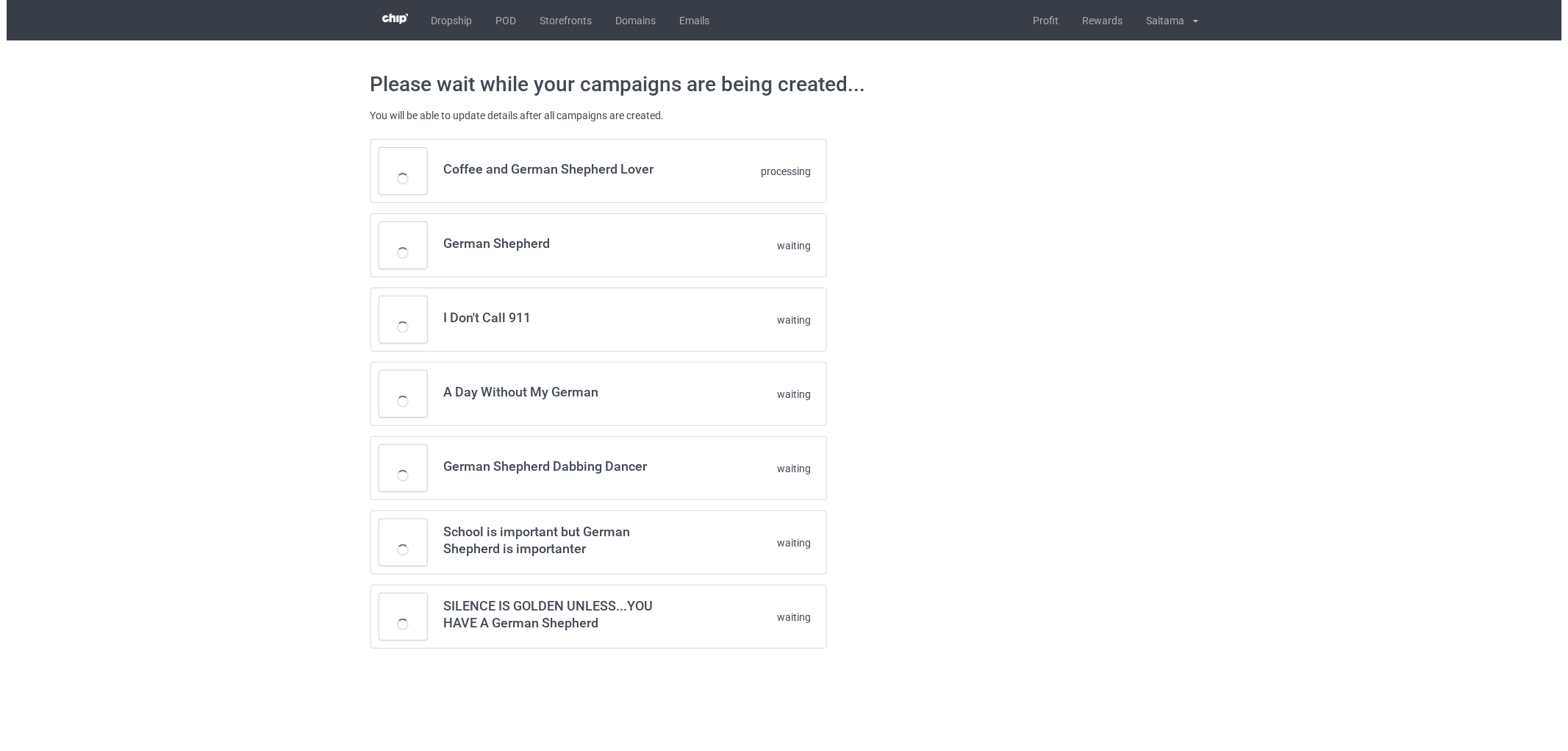
scroll to position [0, 0]
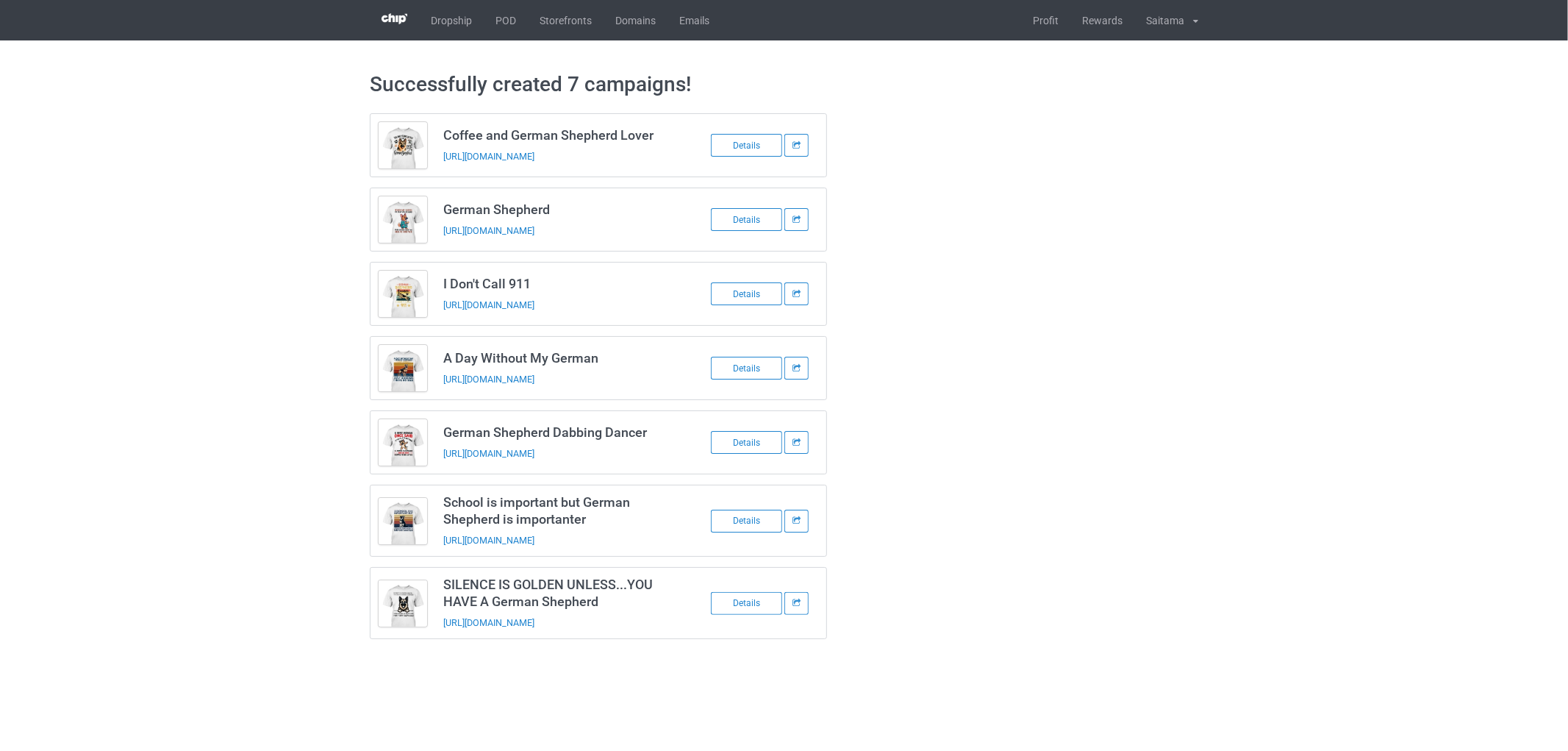
click at [1116, 289] on div "Coffee and German Shepherd Lover [URL][DOMAIN_NAME] Details German Shepherd [UR…" at bounding box center [784, 376] width 849 height 547
click at [505, 30] on link "POD" at bounding box center [505, 20] width 44 height 40
